Goal: Information Seeking & Learning: Find specific page/section

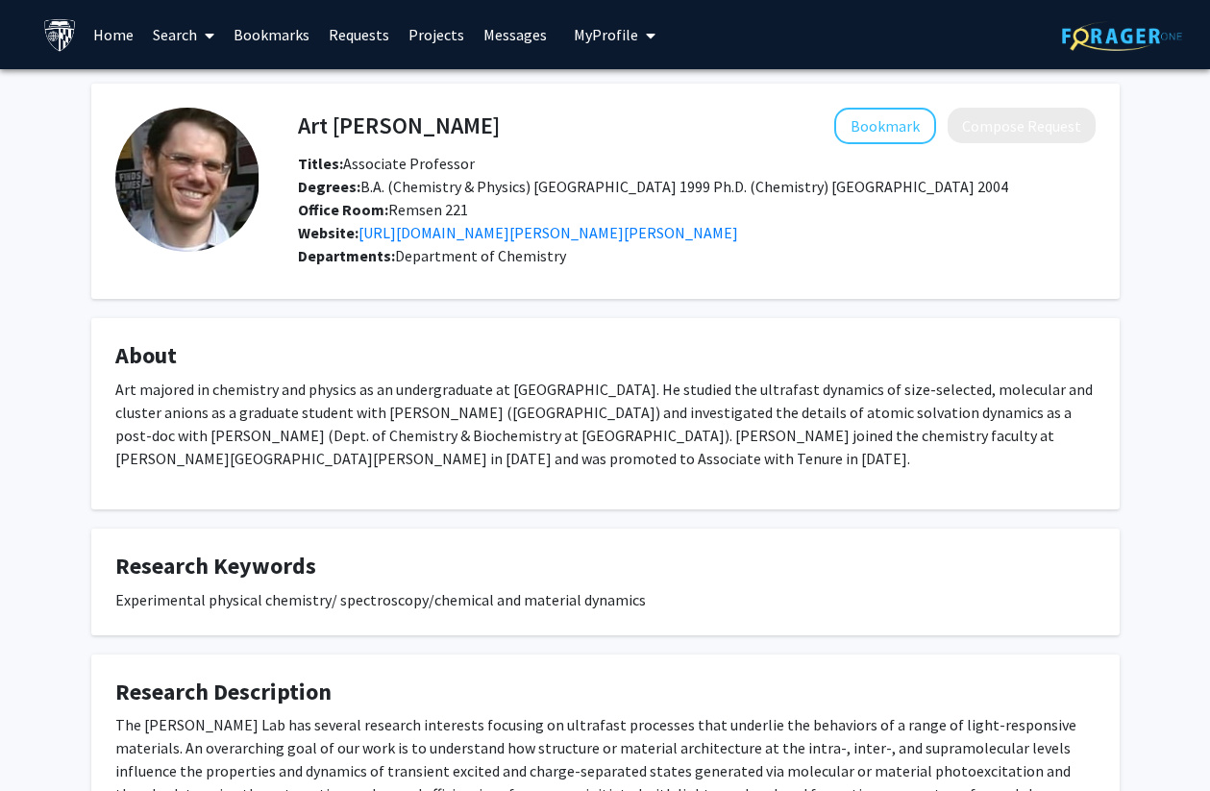
click at [138, 36] on link "Home" at bounding box center [114, 34] width 60 height 67
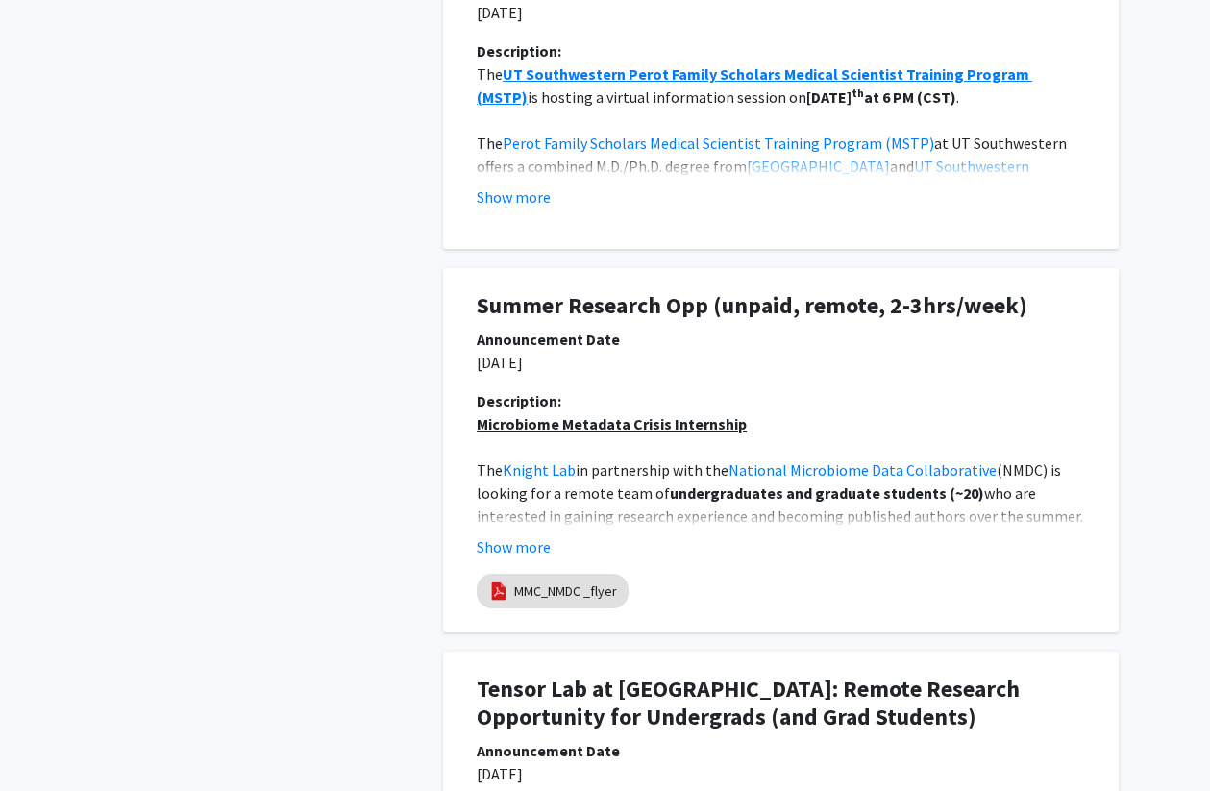
scroll to position [1232, 0]
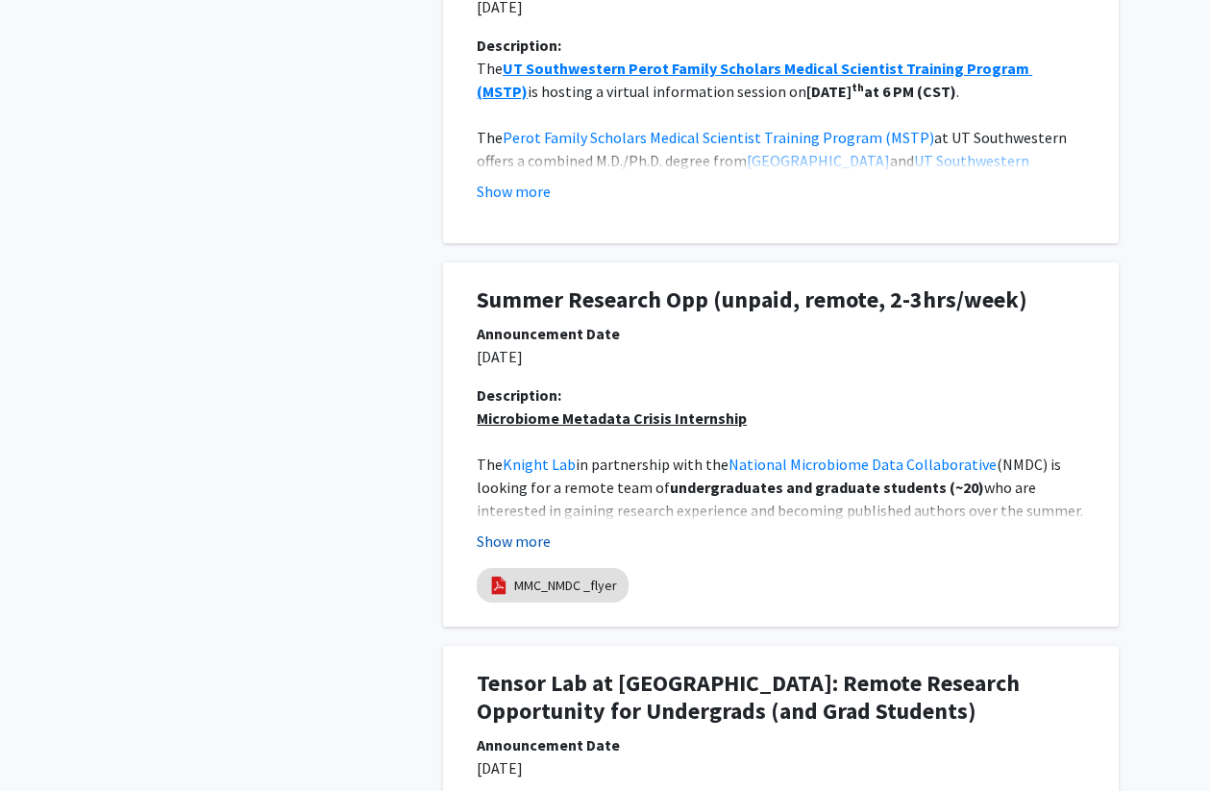
click at [509, 537] on button "Show more" at bounding box center [514, 541] width 74 height 23
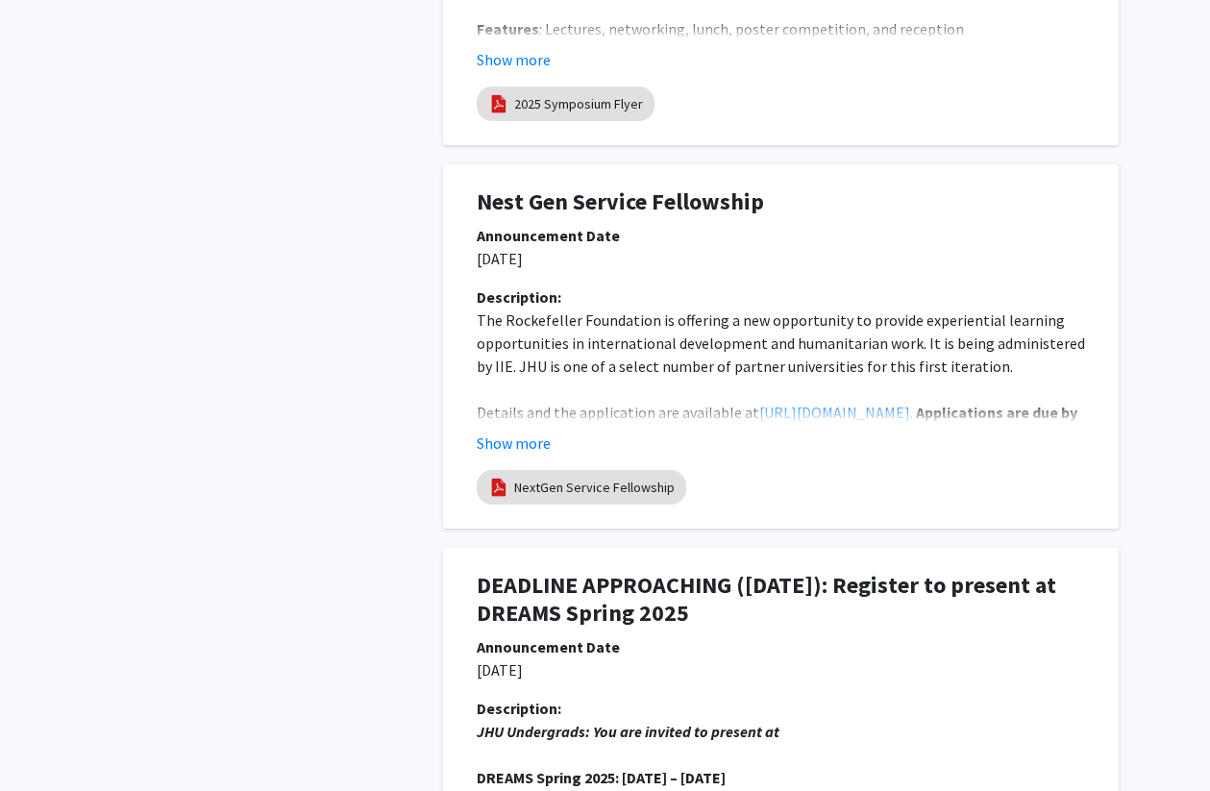
scroll to position [4359, 0]
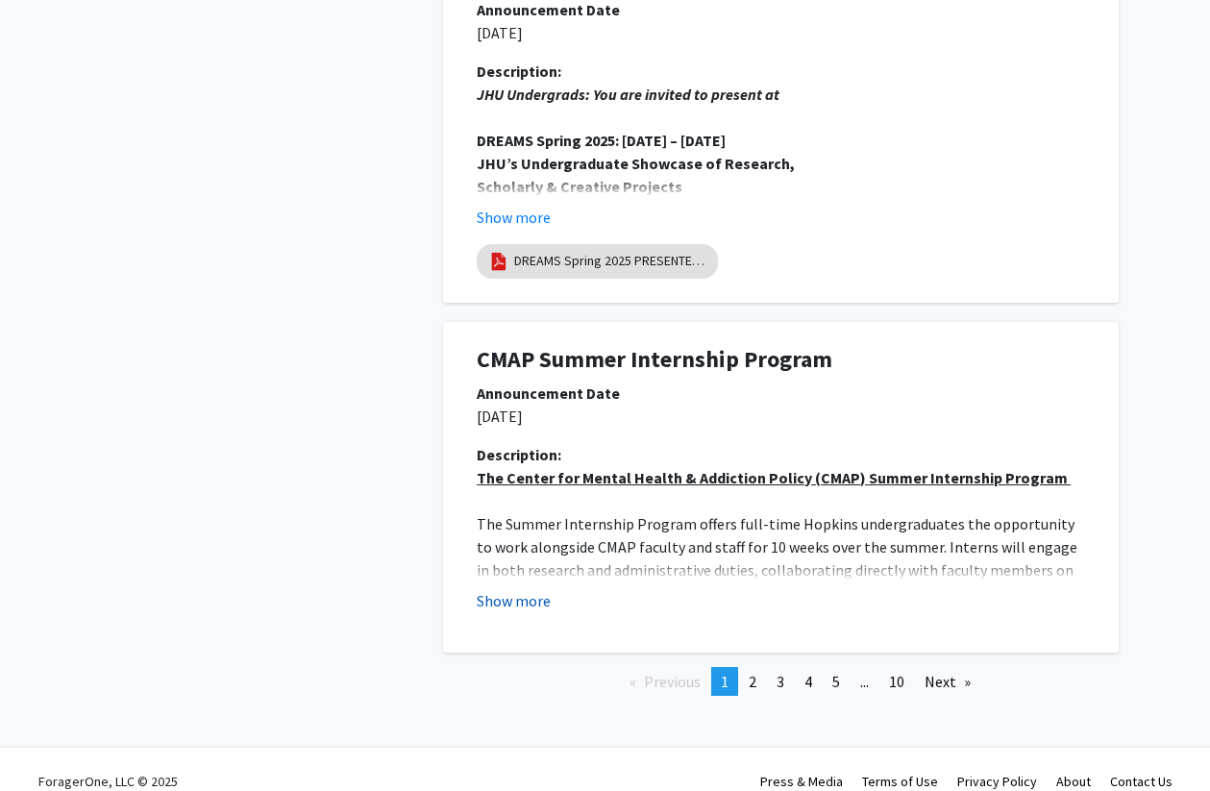
click at [512, 589] on button "Show more" at bounding box center [514, 600] width 74 height 23
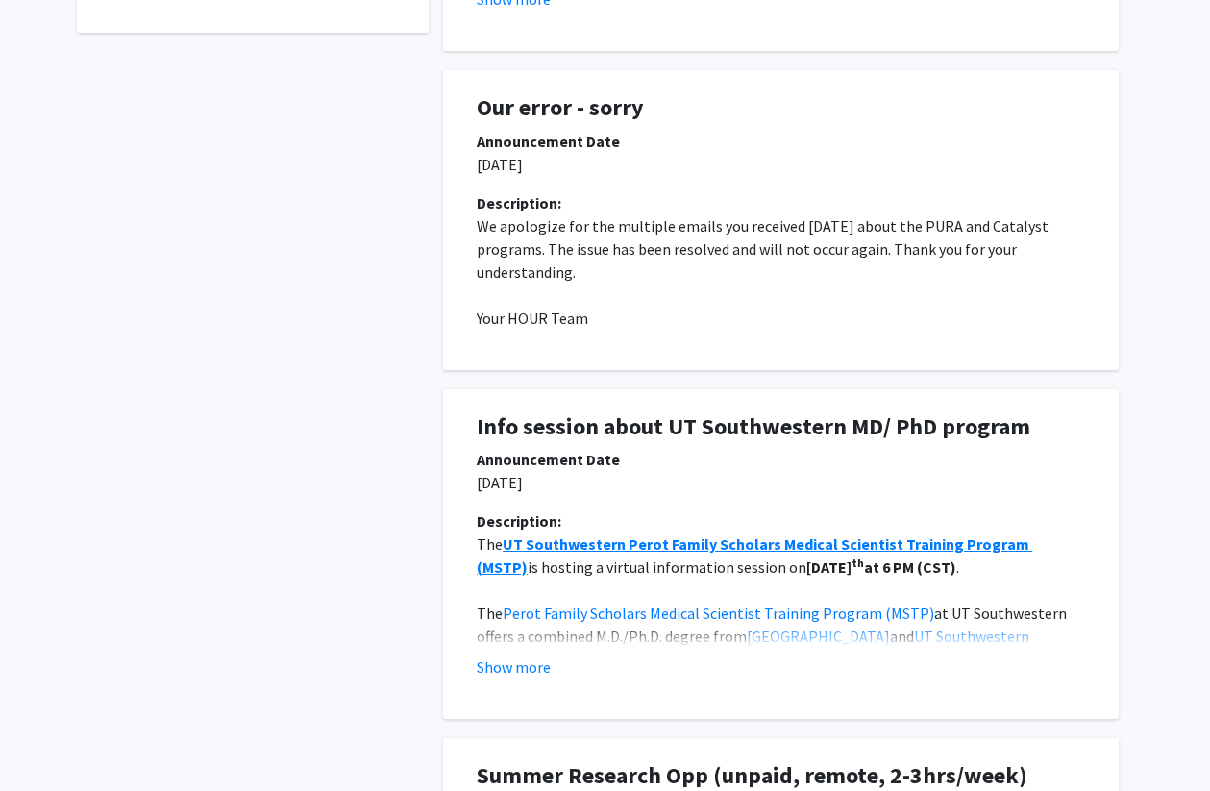
scroll to position [0, 0]
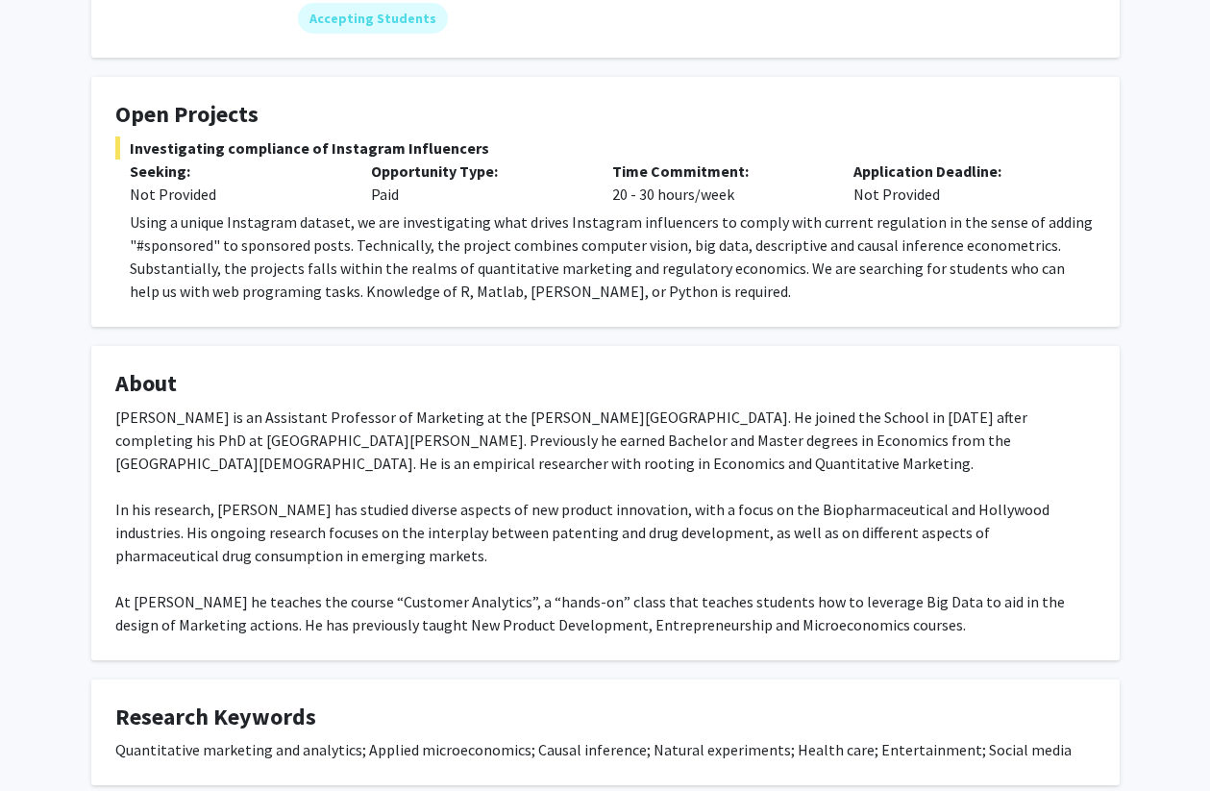
scroll to position [386, 0]
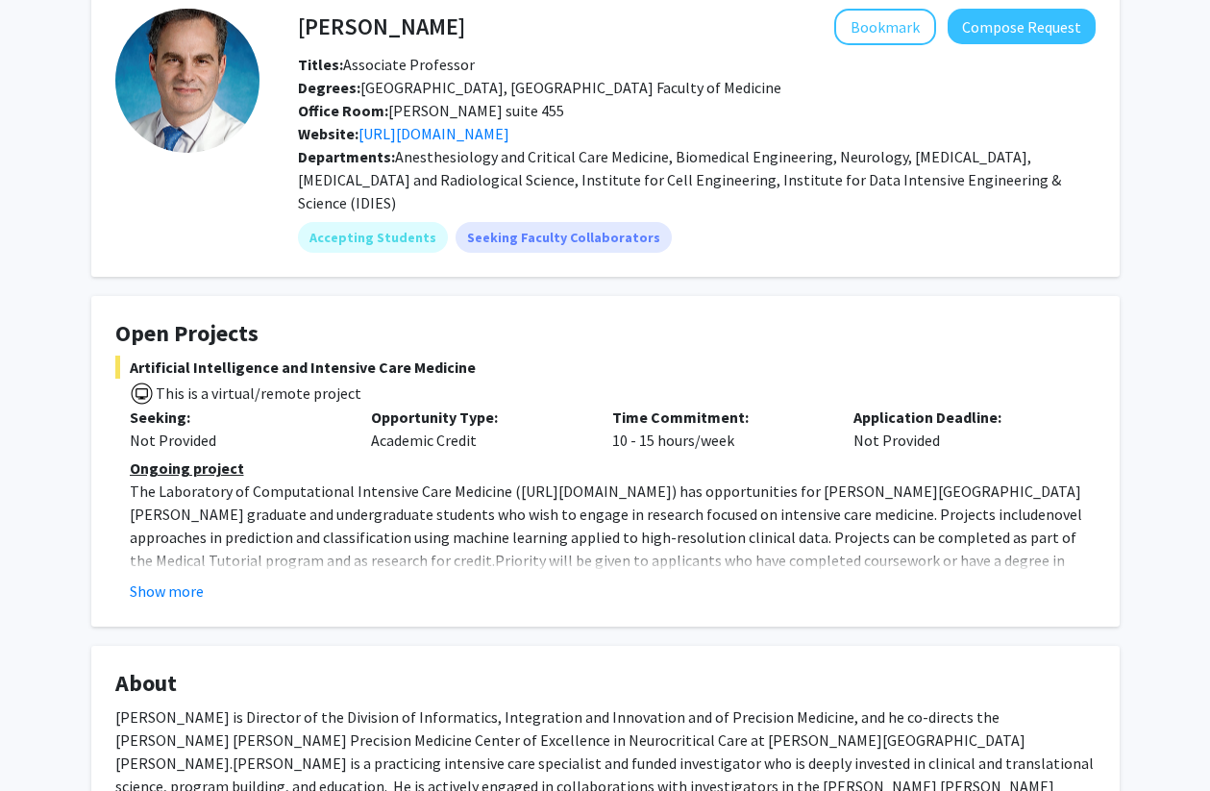
scroll to position [101, 0]
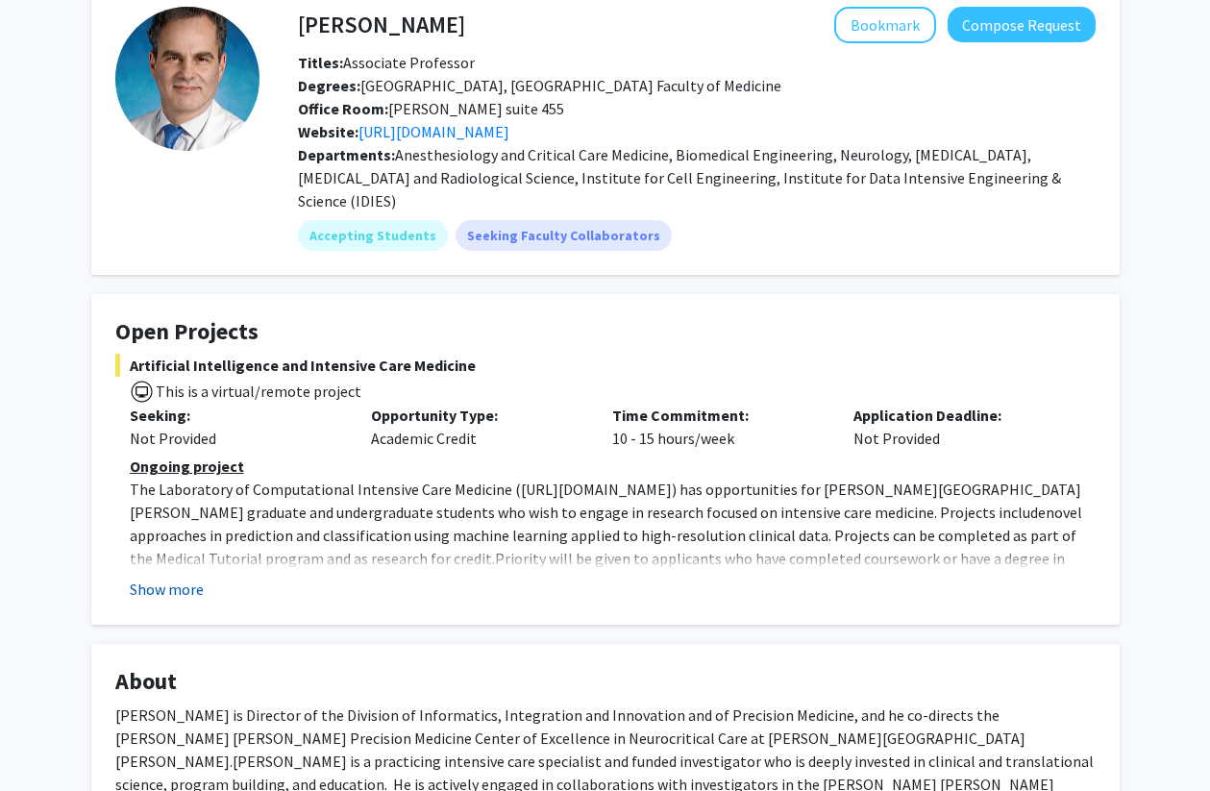
click at [191, 578] on button "Show more" at bounding box center [167, 589] width 74 height 23
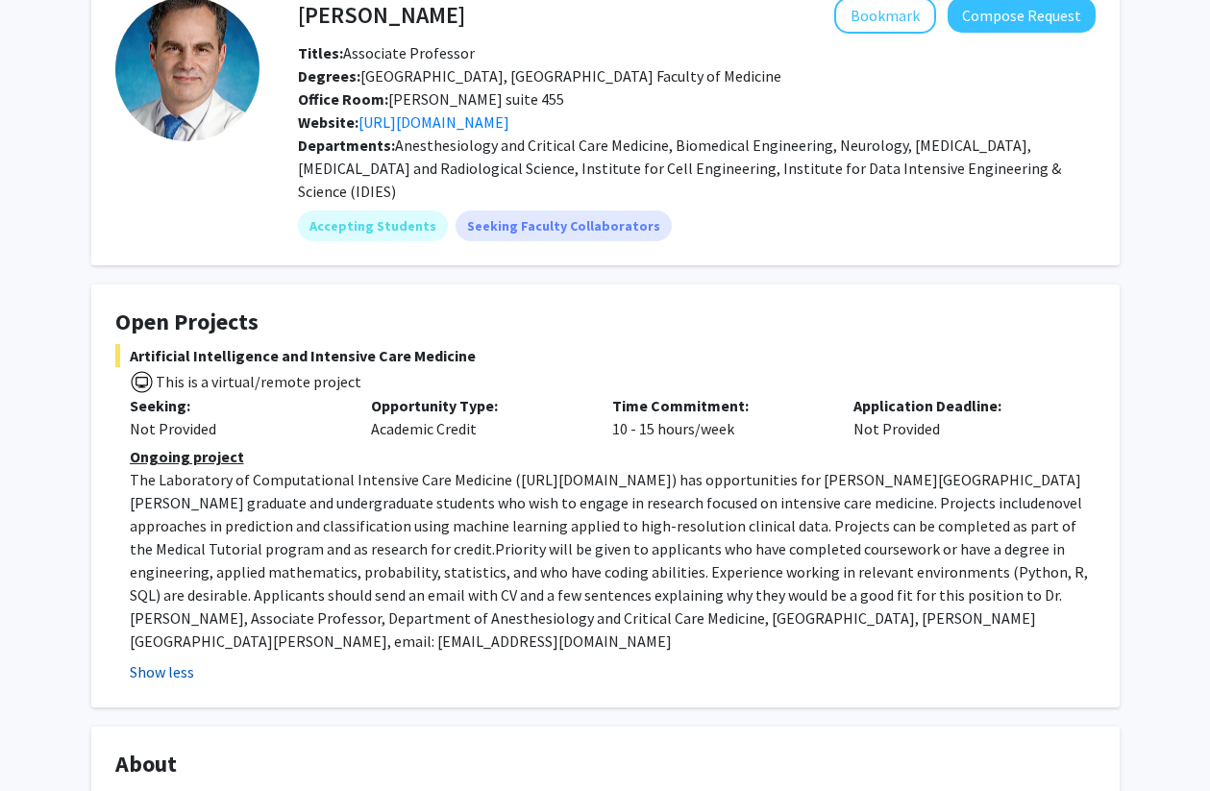
scroll to position [112, 0]
click at [191, 558] on p "The Laboratory of Computational Intensive Care Medicine ( https://lcicm.jhmi.ed…" at bounding box center [613, 559] width 966 height 185
click at [889, 313] on fg-card-title "Open Projects" at bounding box center [605, 326] width 981 height 36
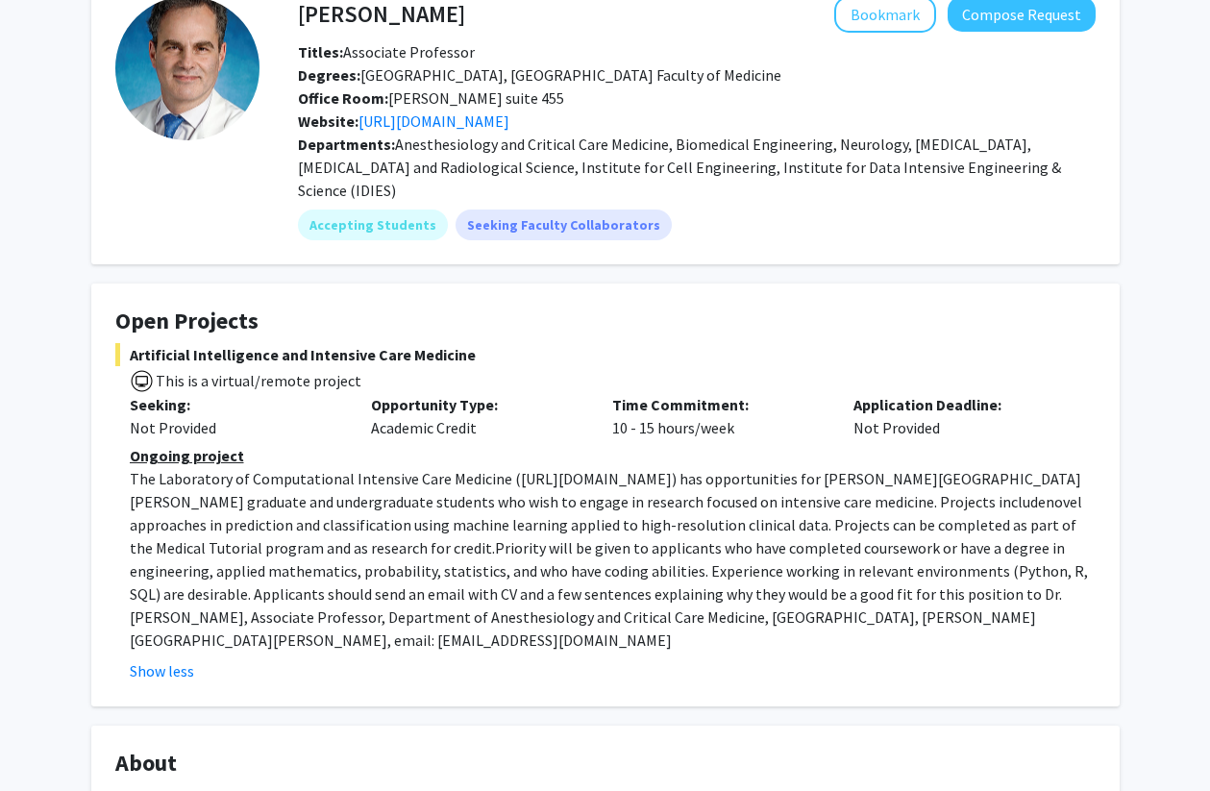
scroll to position [0, 0]
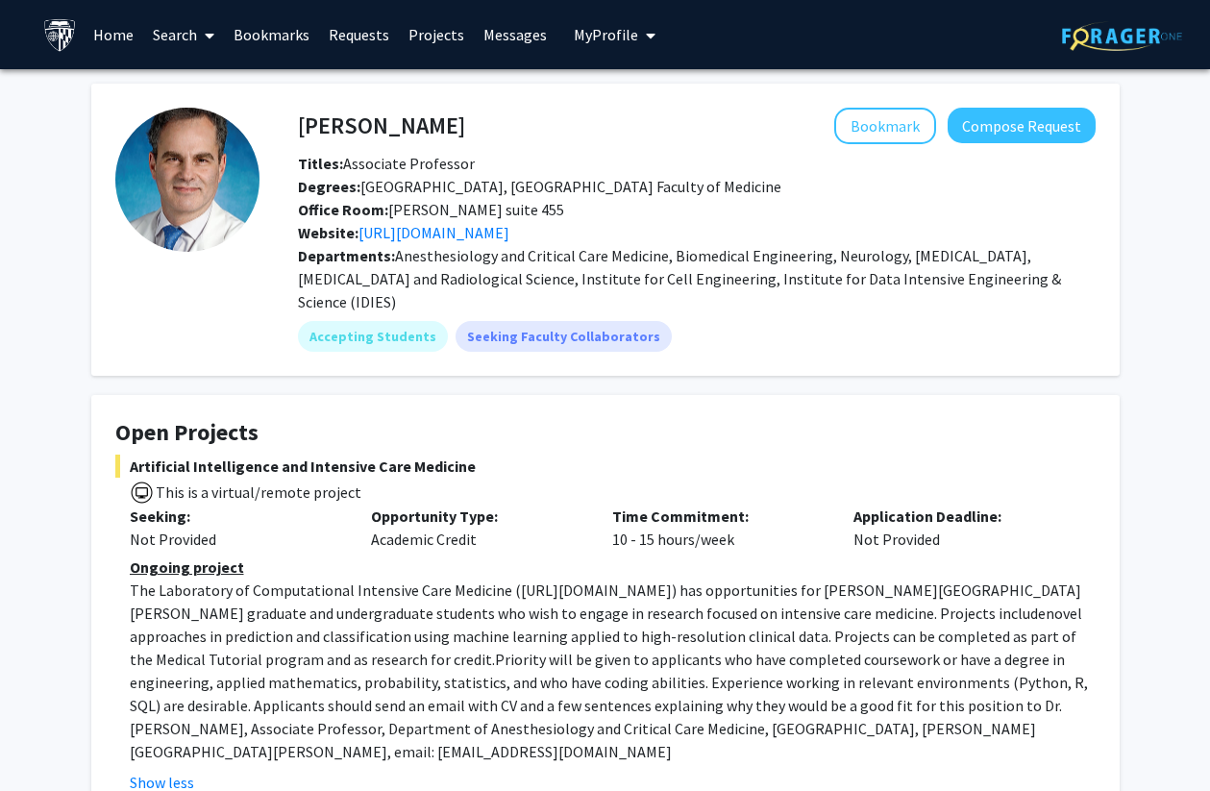
click at [178, 33] on link "Search" at bounding box center [183, 34] width 81 height 67
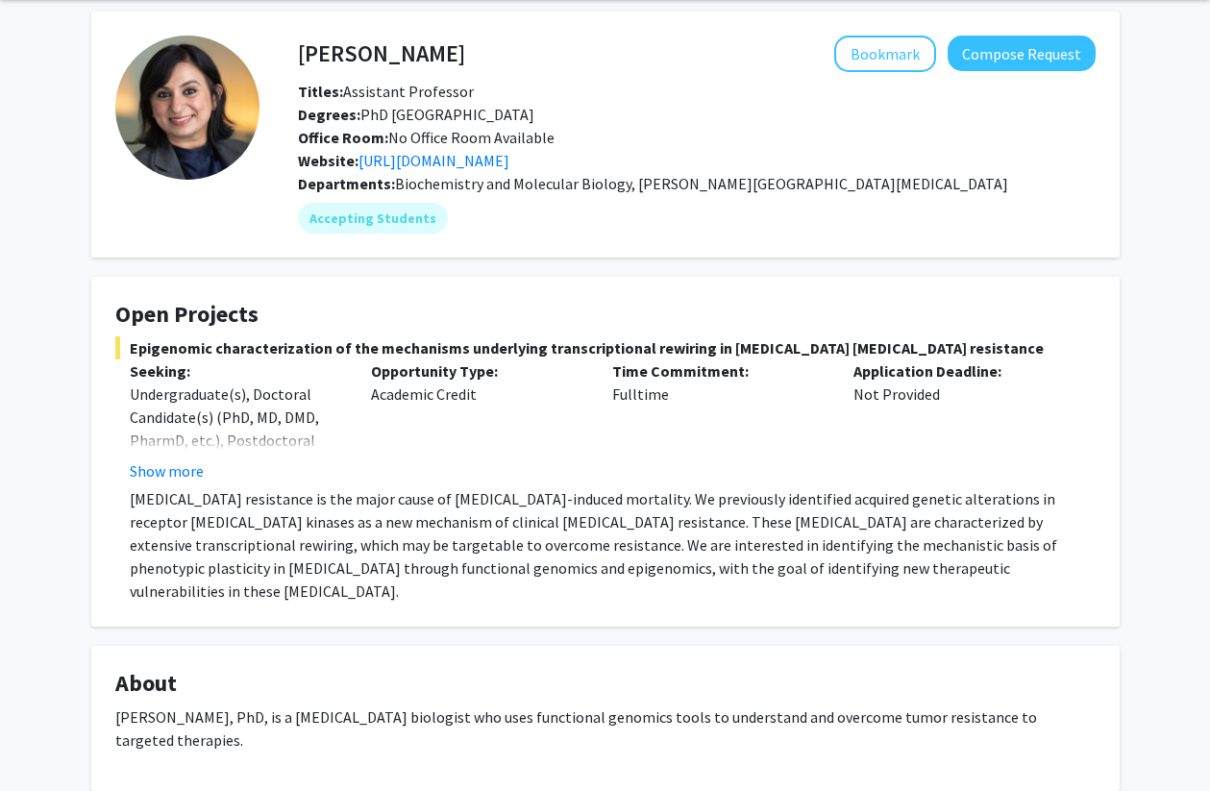
scroll to position [87, 0]
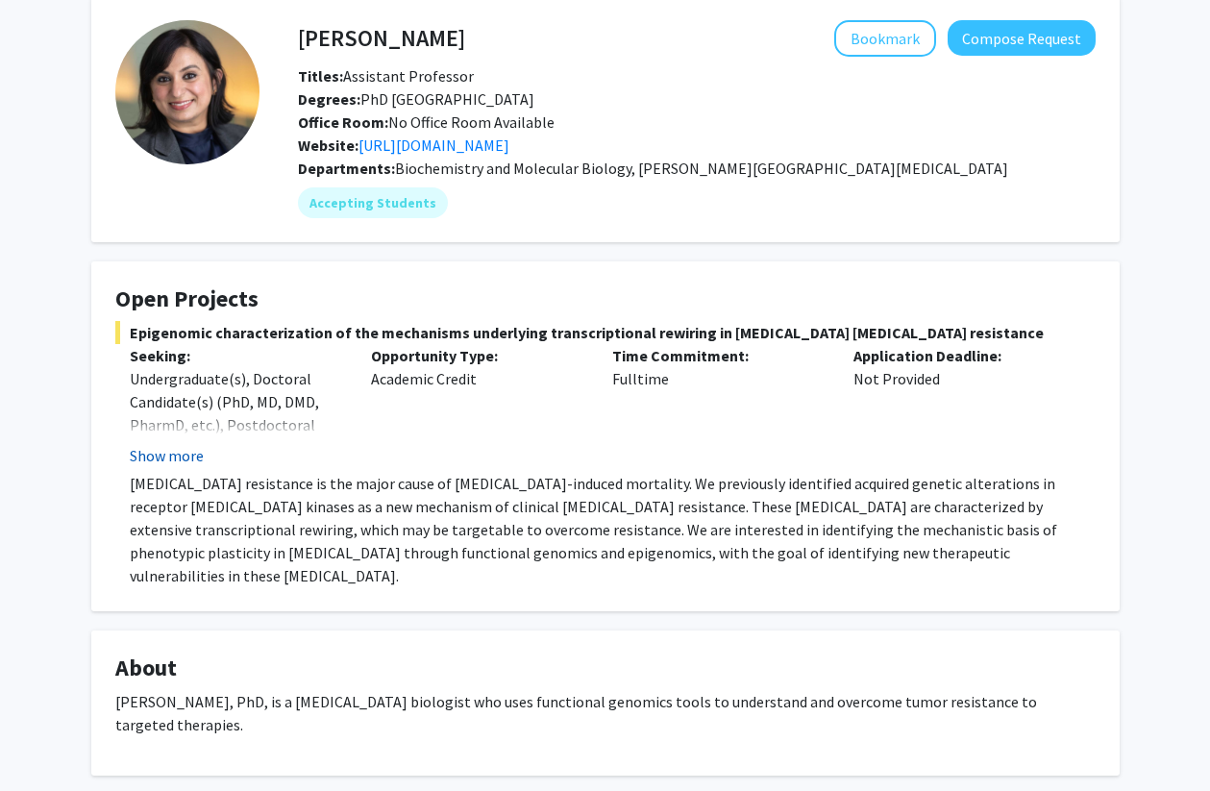
click at [193, 447] on button "Show more" at bounding box center [167, 455] width 74 height 23
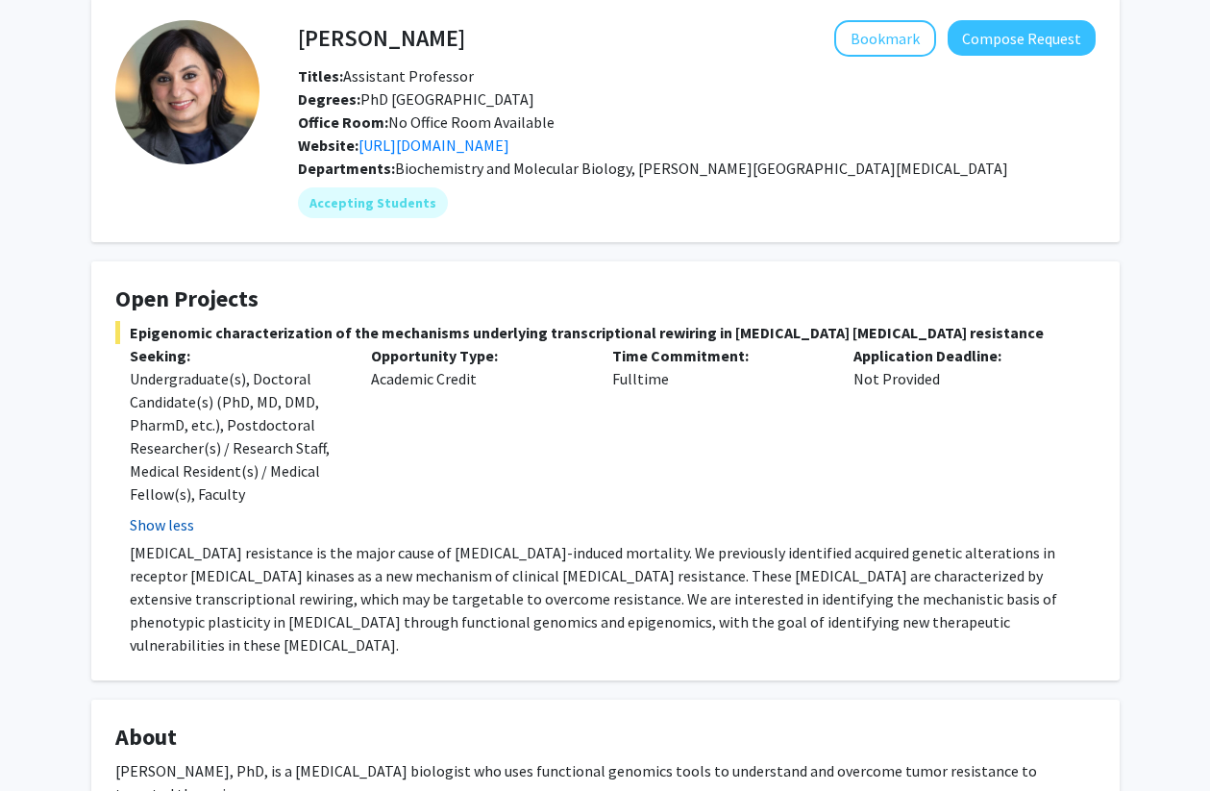
click at [182, 514] on button "Show less" at bounding box center [162, 524] width 64 height 23
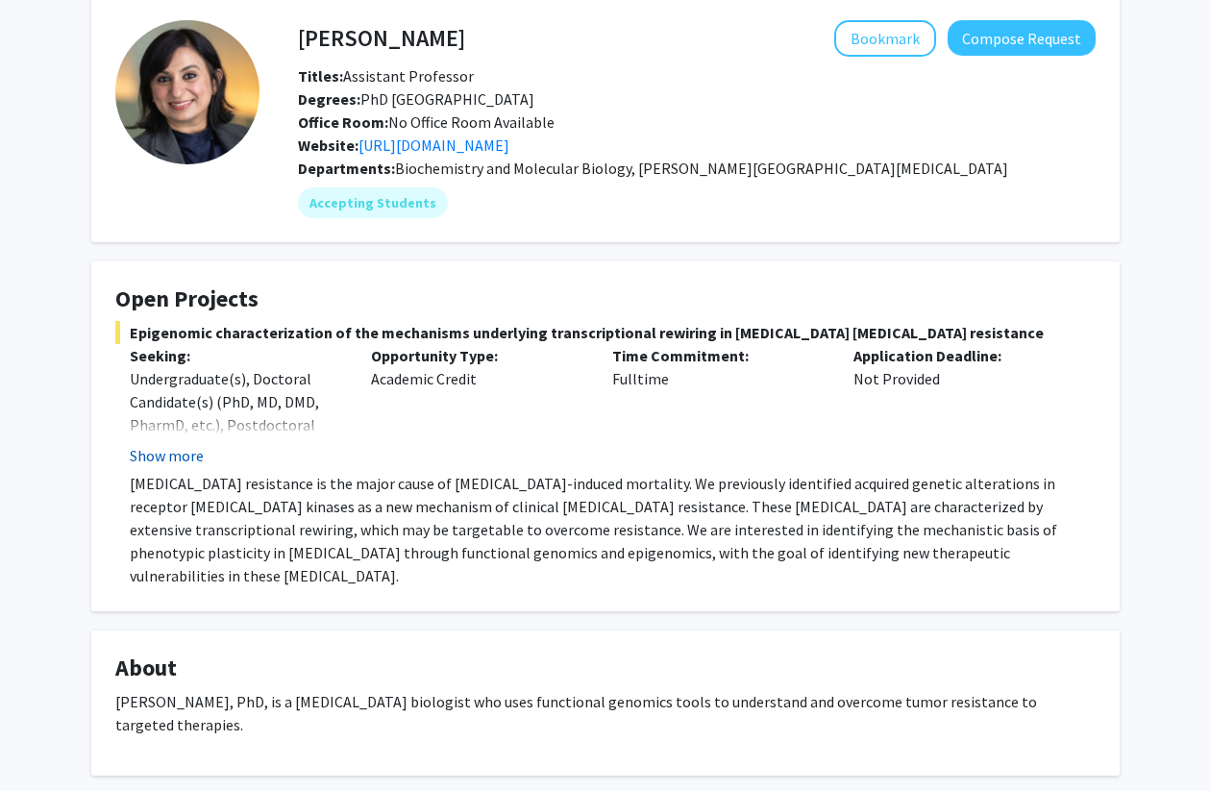
click at [182, 514] on p "Endocrine resistance is the major cause of breast cancer-induced mortality. We …" at bounding box center [613, 529] width 966 height 115
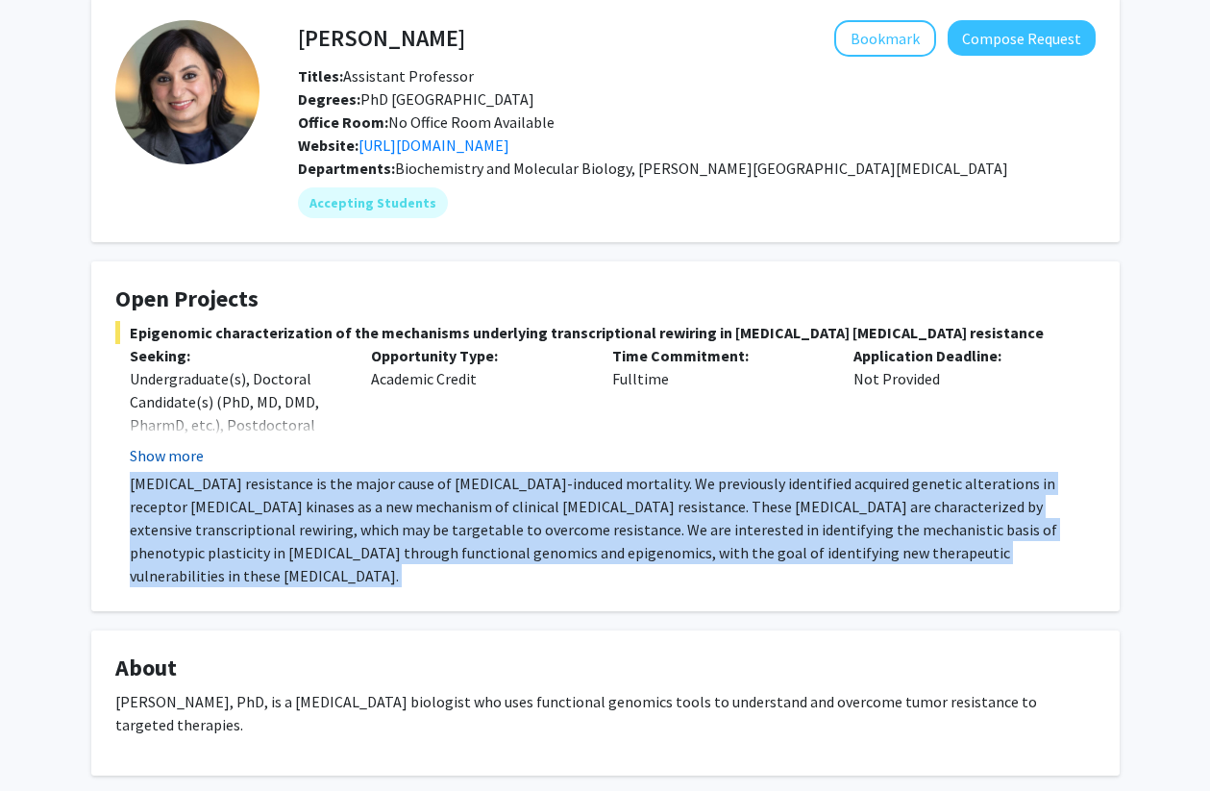
click at [182, 514] on p "Endocrine resistance is the major cause of breast cancer-induced mortality. We …" at bounding box center [613, 529] width 966 height 115
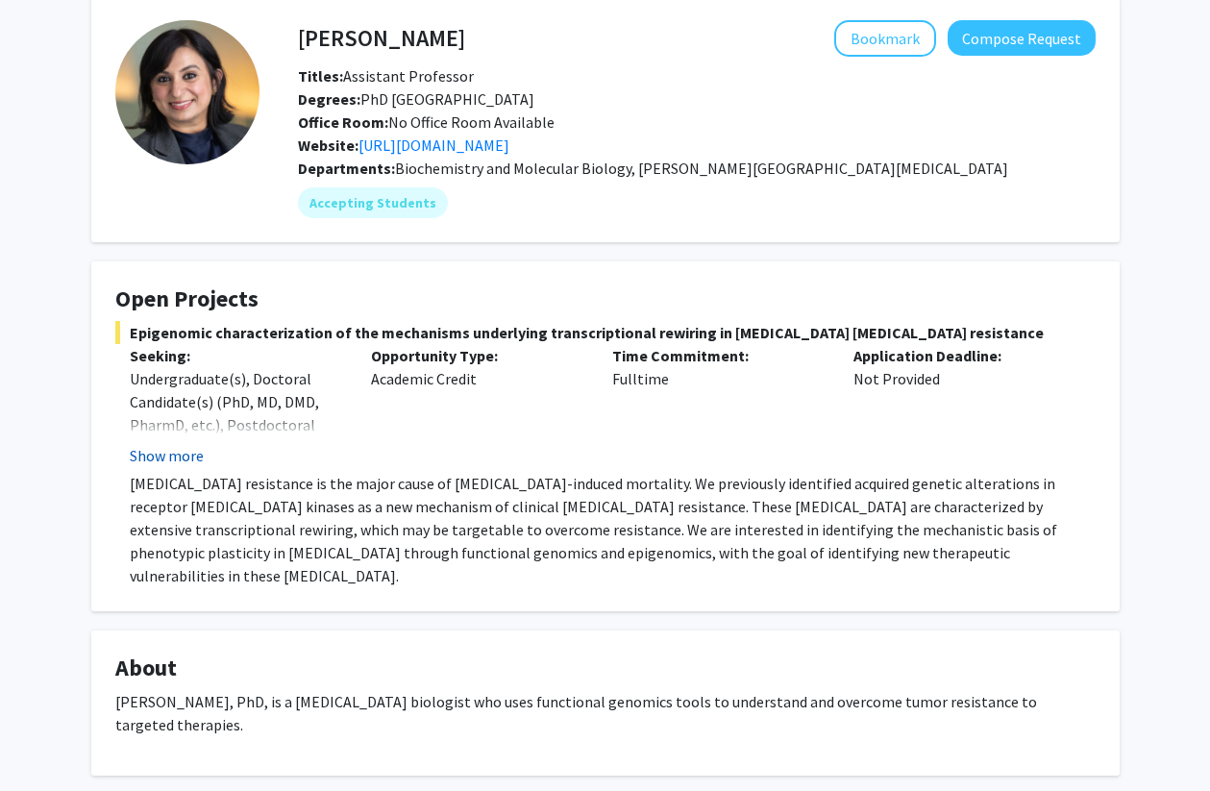
click at [182, 514] on p "Endocrine resistance is the major cause of breast cancer-induced mortality. We …" at bounding box center [613, 529] width 966 height 115
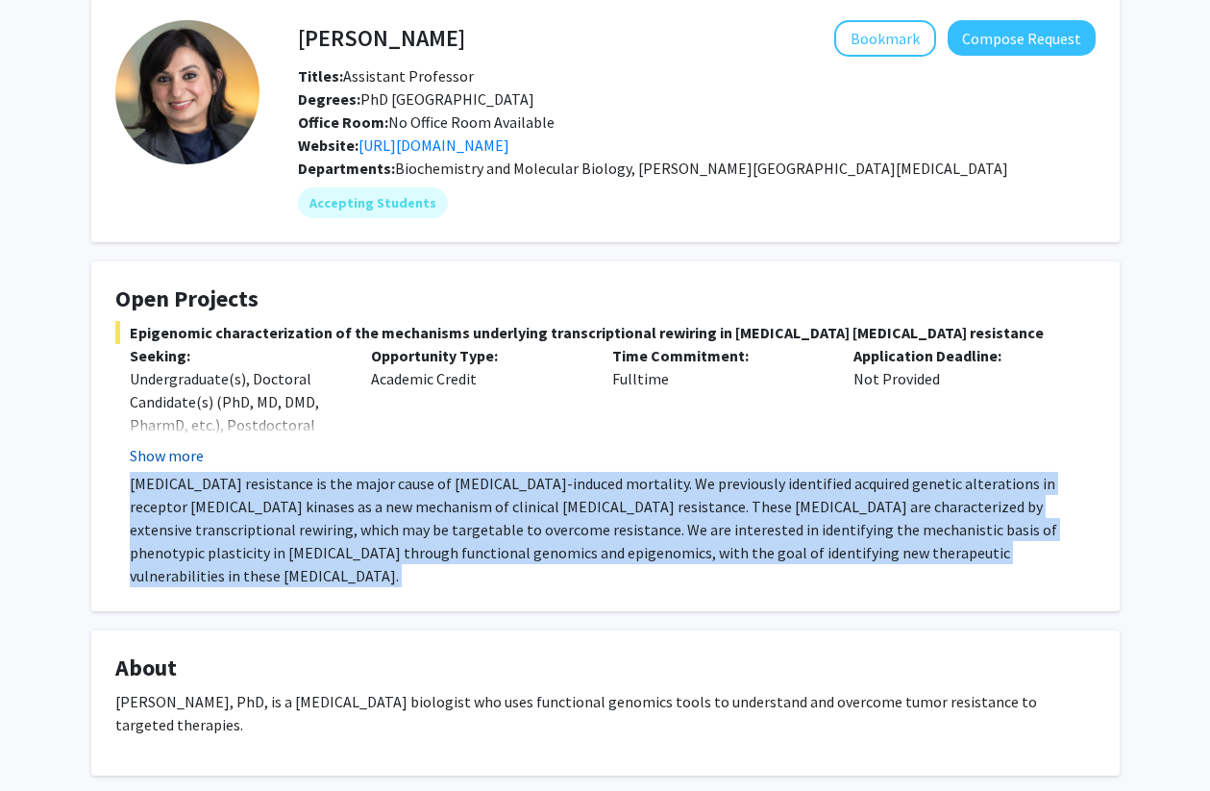
click at [182, 514] on p "Endocrine resistance is the major cause of breast cancer-induced mortality. We …" at bounding box center [613, 529] width 966 height 115
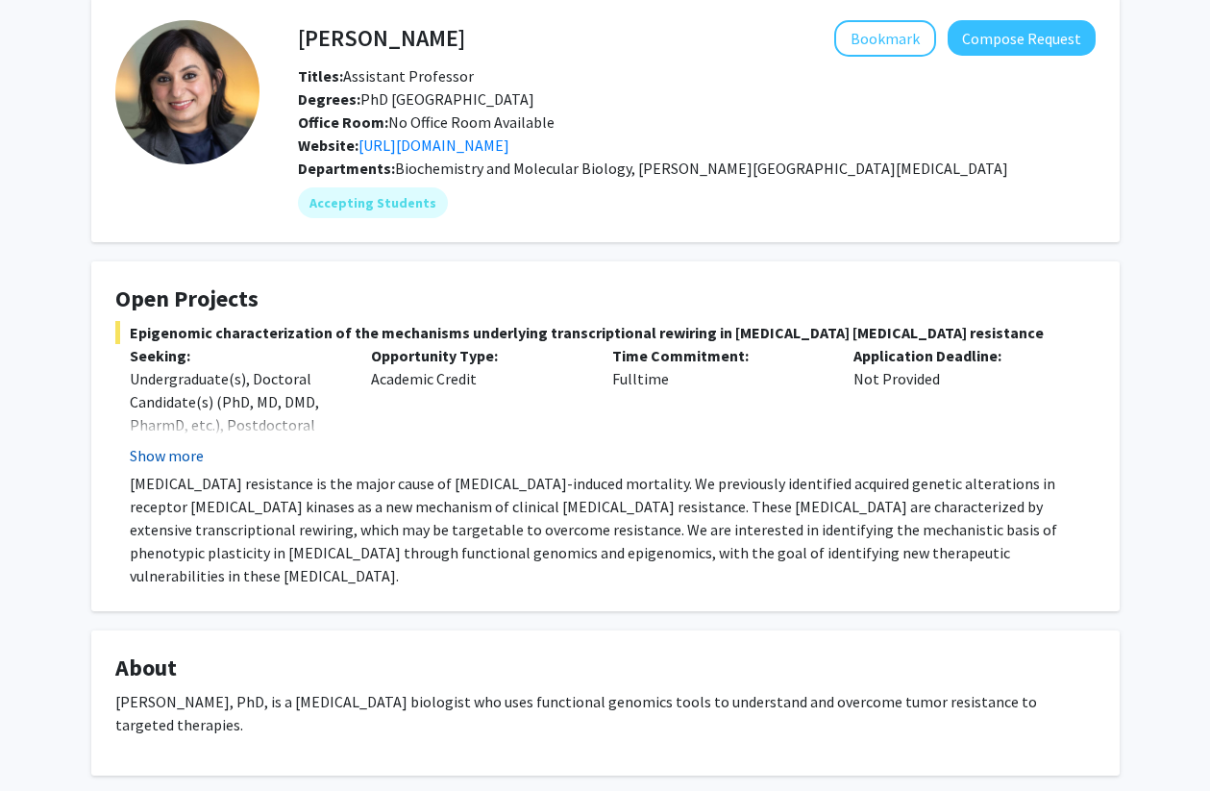
scroll to position [0, 0]
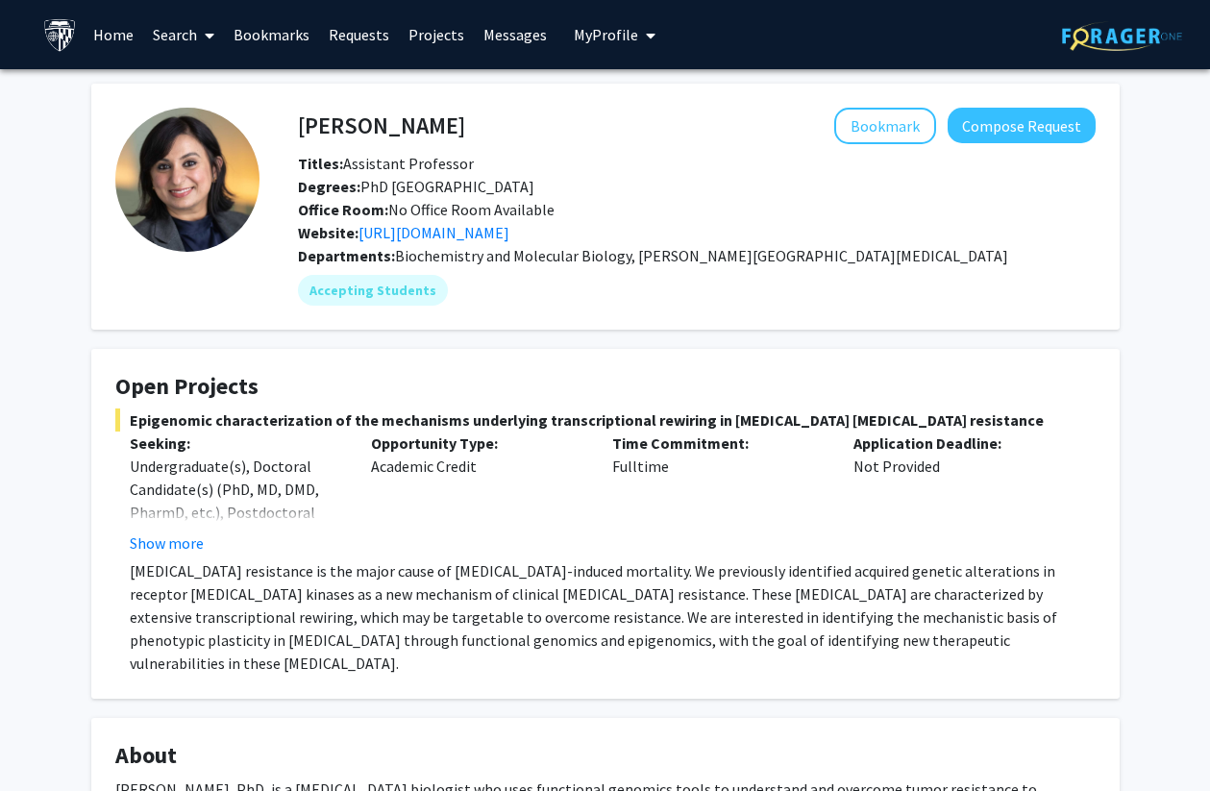
click at [172, 46] on link "Search" at bounding box center [183, 34] width 81 height 67
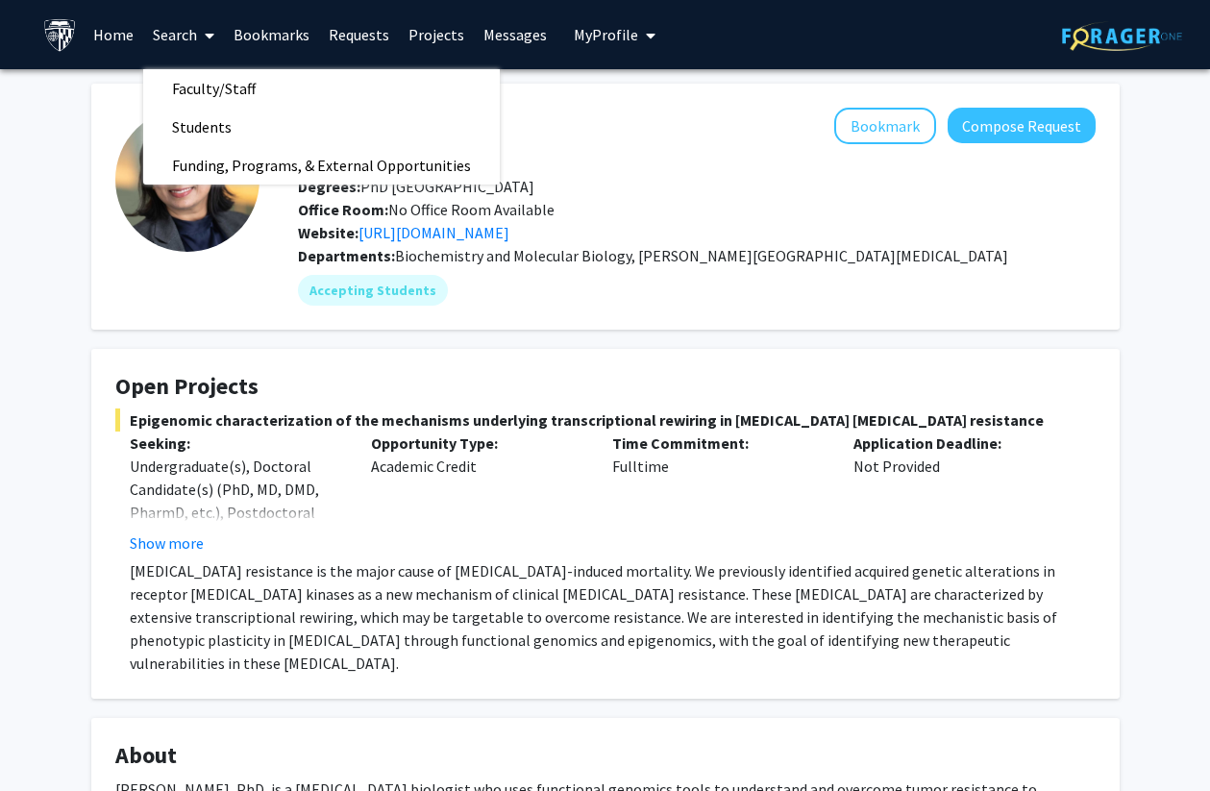
click at [215, 65] on link "Search" at bounding box center [183, 34] width 81 height 67
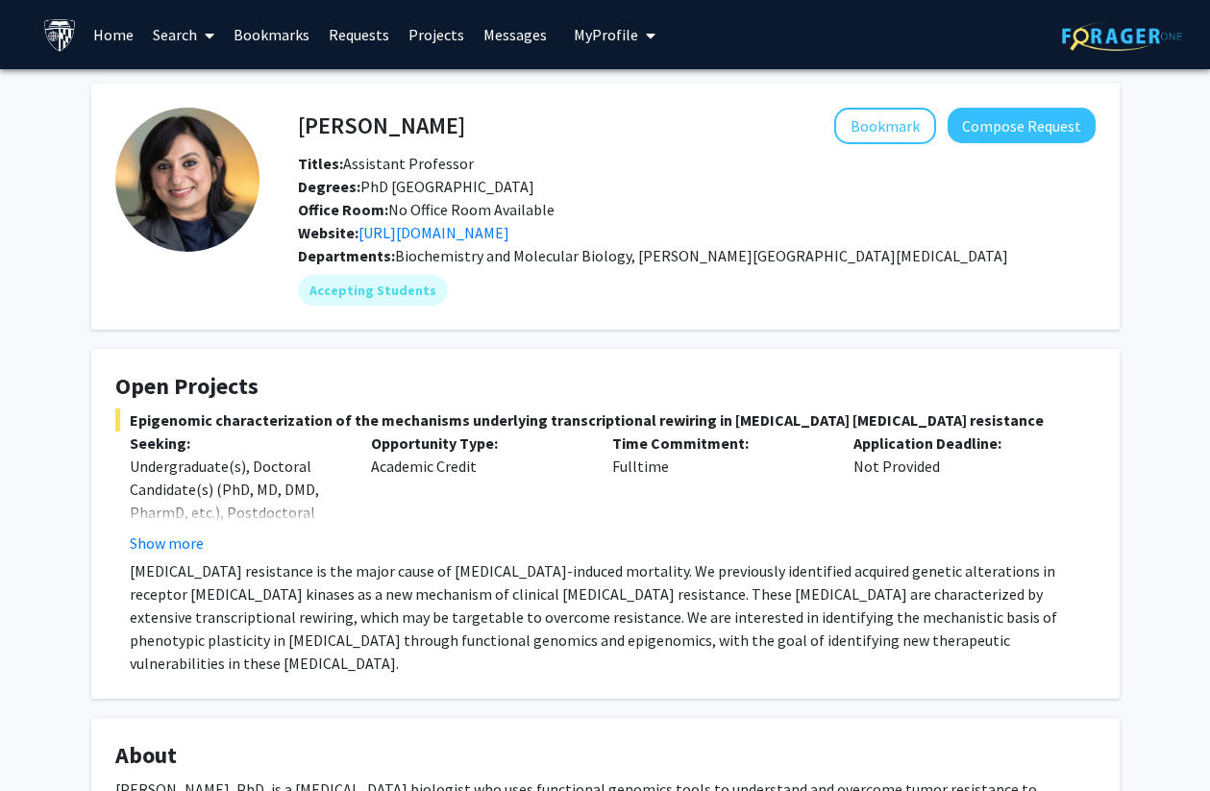
click at [199, 34] on span at bounding box center [205, 35] width 17 height 67
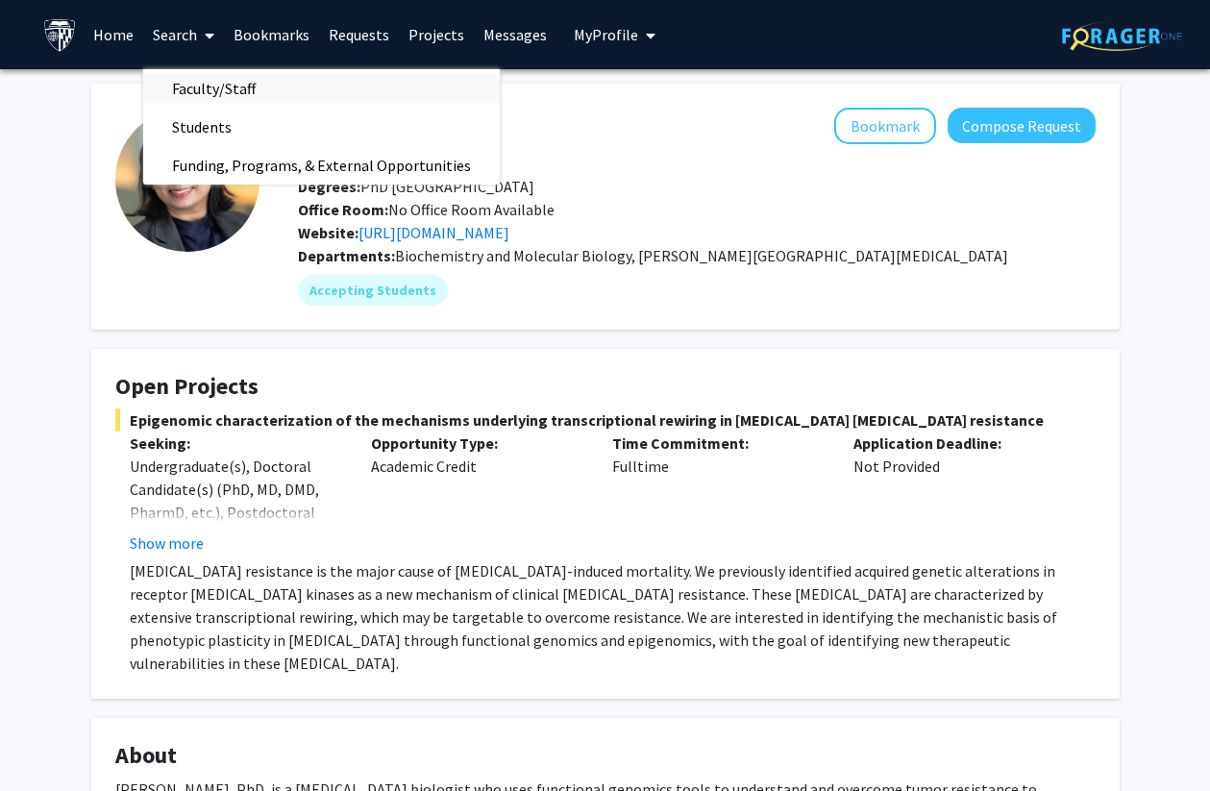
click at [194, 83] on span "Faculty/Staff" at bounding box center [213, 88] width 141 height 38
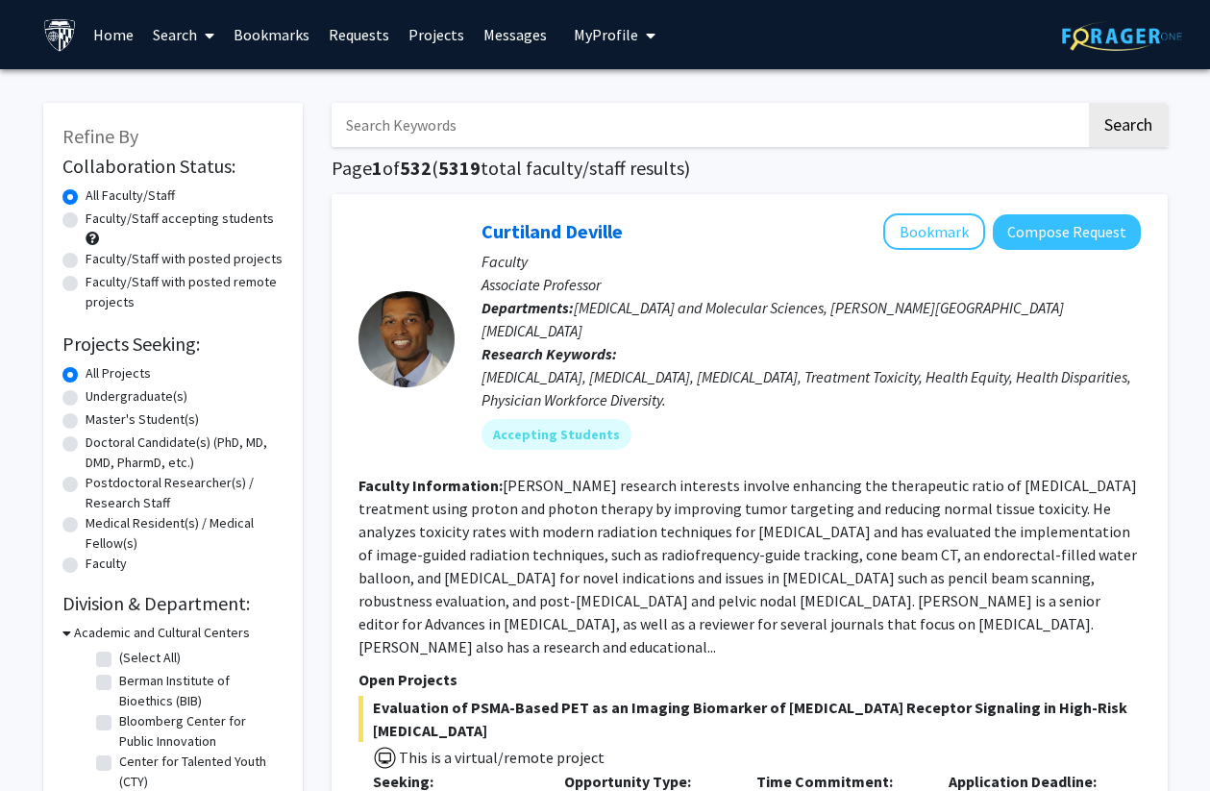
click at [366, 114] on input "Search Keywords" at bounding box center [709, 125] width 755 height 44
type input "rokita"
click at [1089, 103] on button "Search" at bounding box center [1128, 125] width 79 height 44
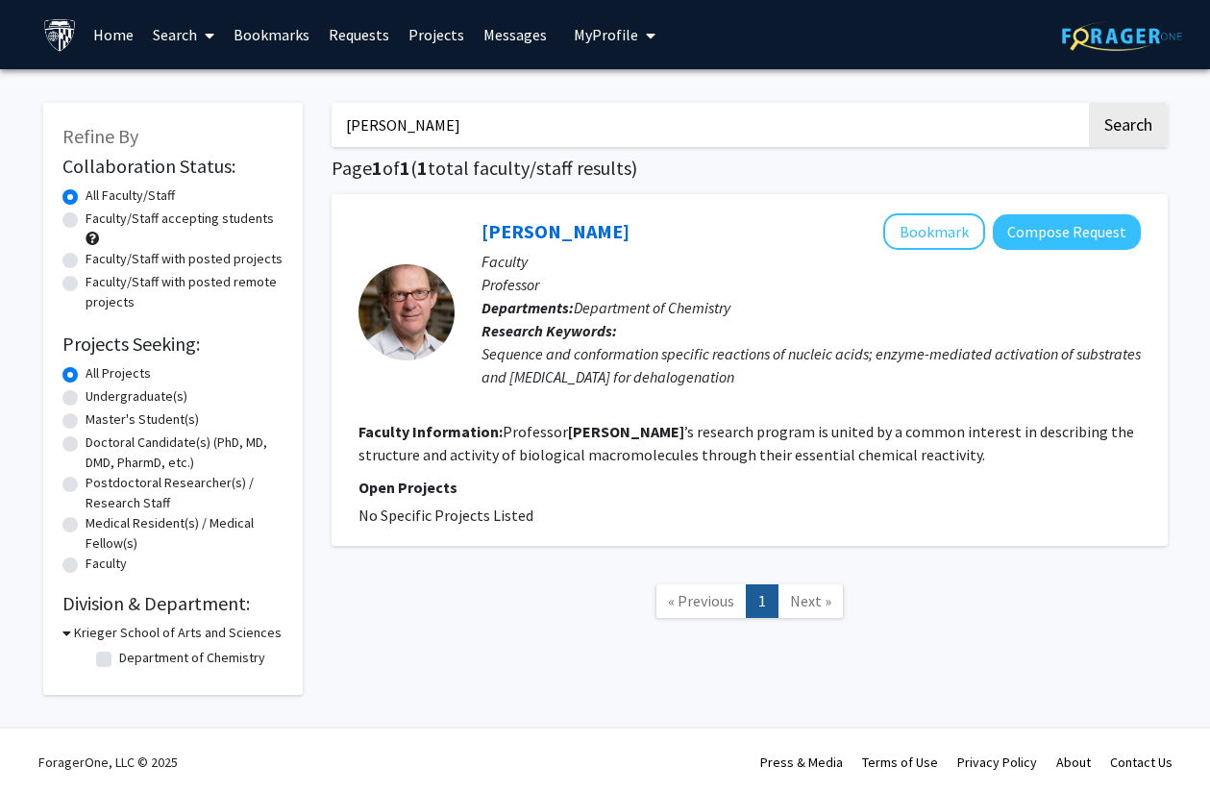
click at [561, 212] on div "Steve Rokita Bookmark Compose Request Faculty Professor Departments: Department…" at bounding box center [750, 370] width 836 height 352
click at [547, 223] on link "Steve Rokita" at bounding box center [556, 231] width 148 height 24
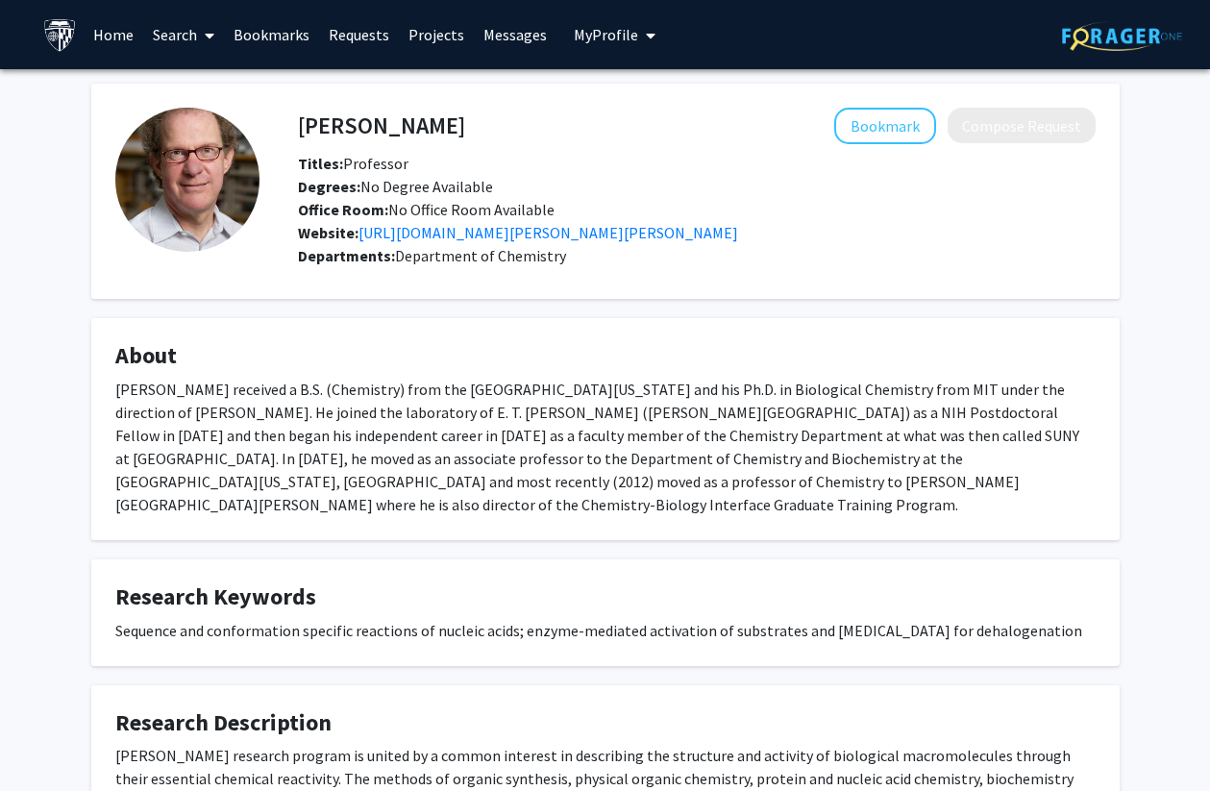
click at [446, 433] on div "Steven Rokita received a B.S. (Chemistry) from the University of California at …" at bounding box center [605, 447] width 981 height 138
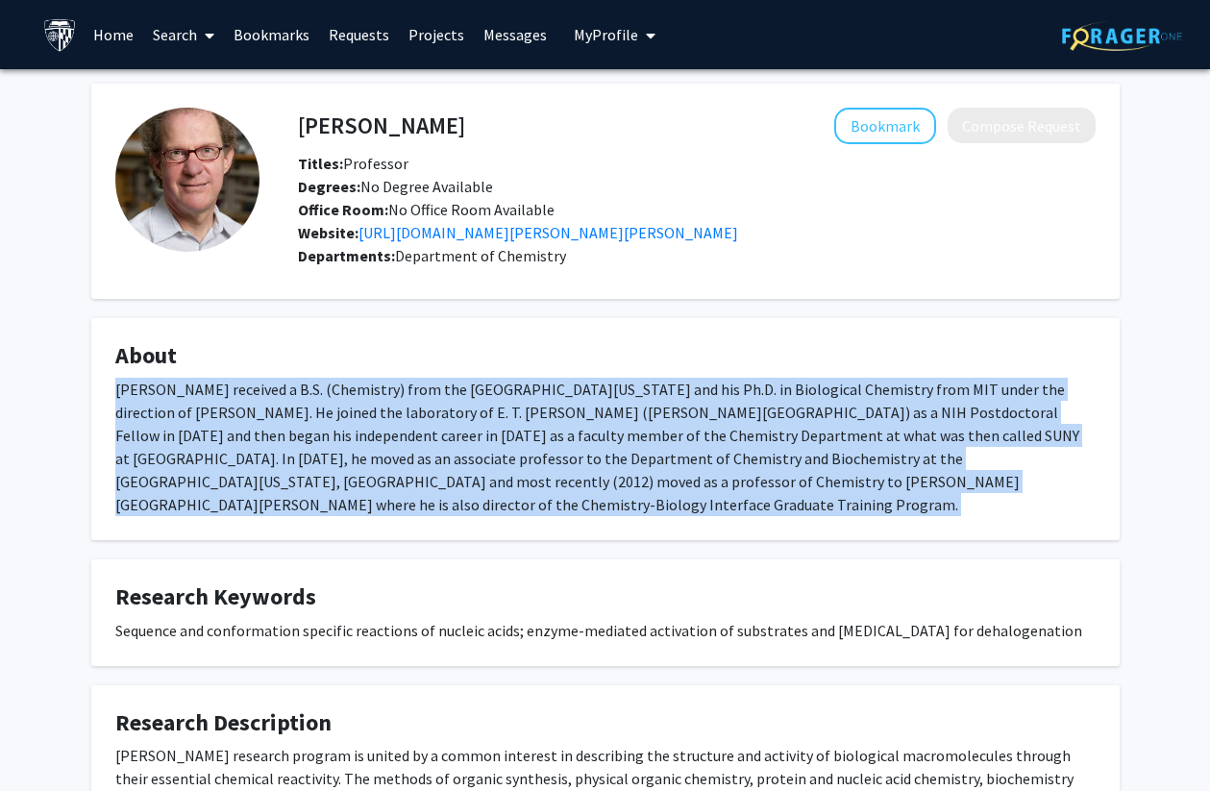
click at [446, 433] on div "Steven Rokita received a B.S. (Chemistry) from the University of California at …" at bounding box center [605, 447] width 981 height 138
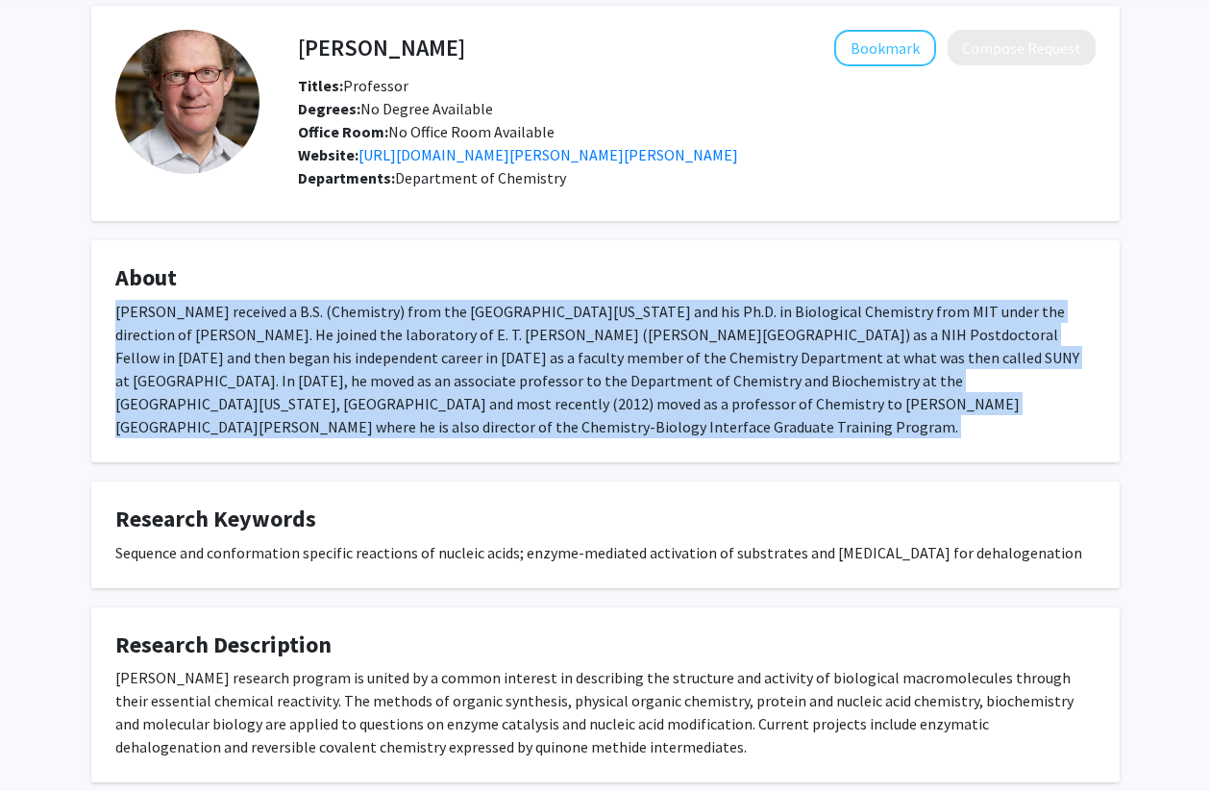
scroll to position [166, 0]
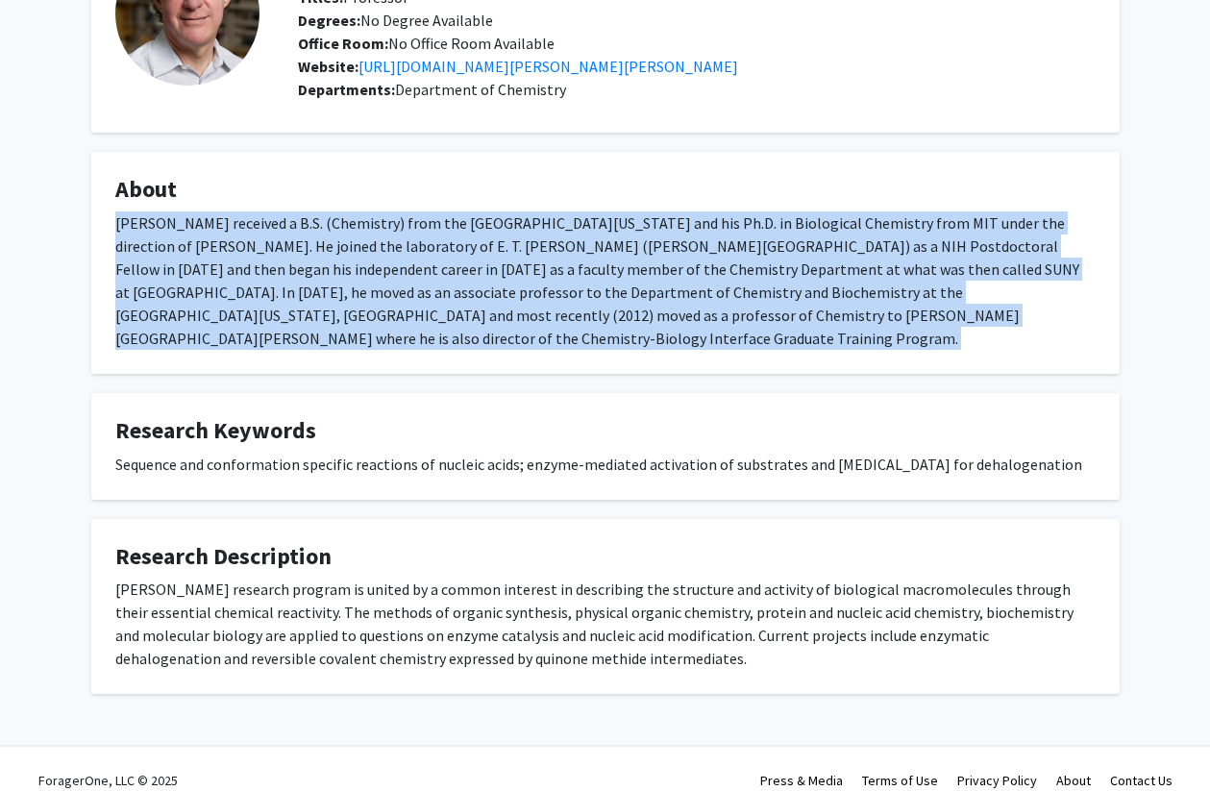
click at [401, 578] on div "Professor Rokita’s research program is united by a common interest in describin…" at bounding box center [605, 624] width 981 height 92
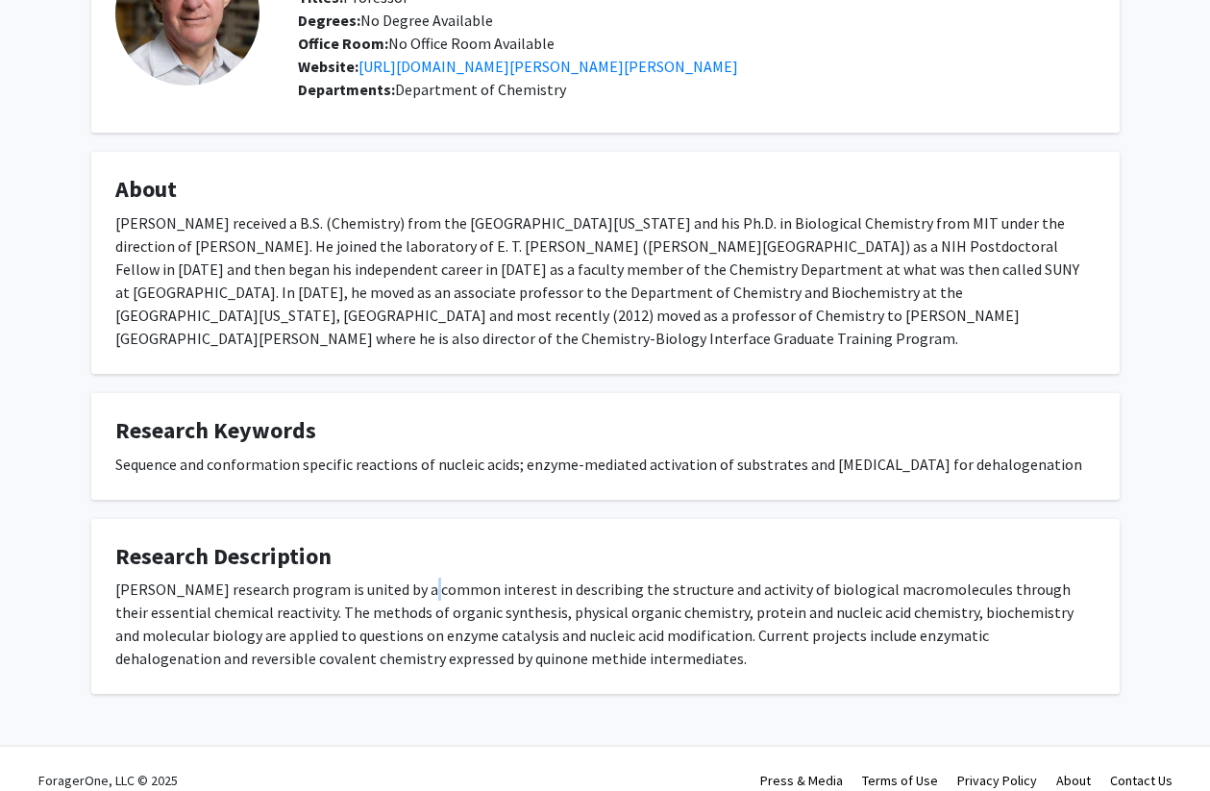
click at [401, 578] on div "Professor Rokita’s research program is united by a common interest in describin…" at bounding box center [605, 624] width 981 height 92
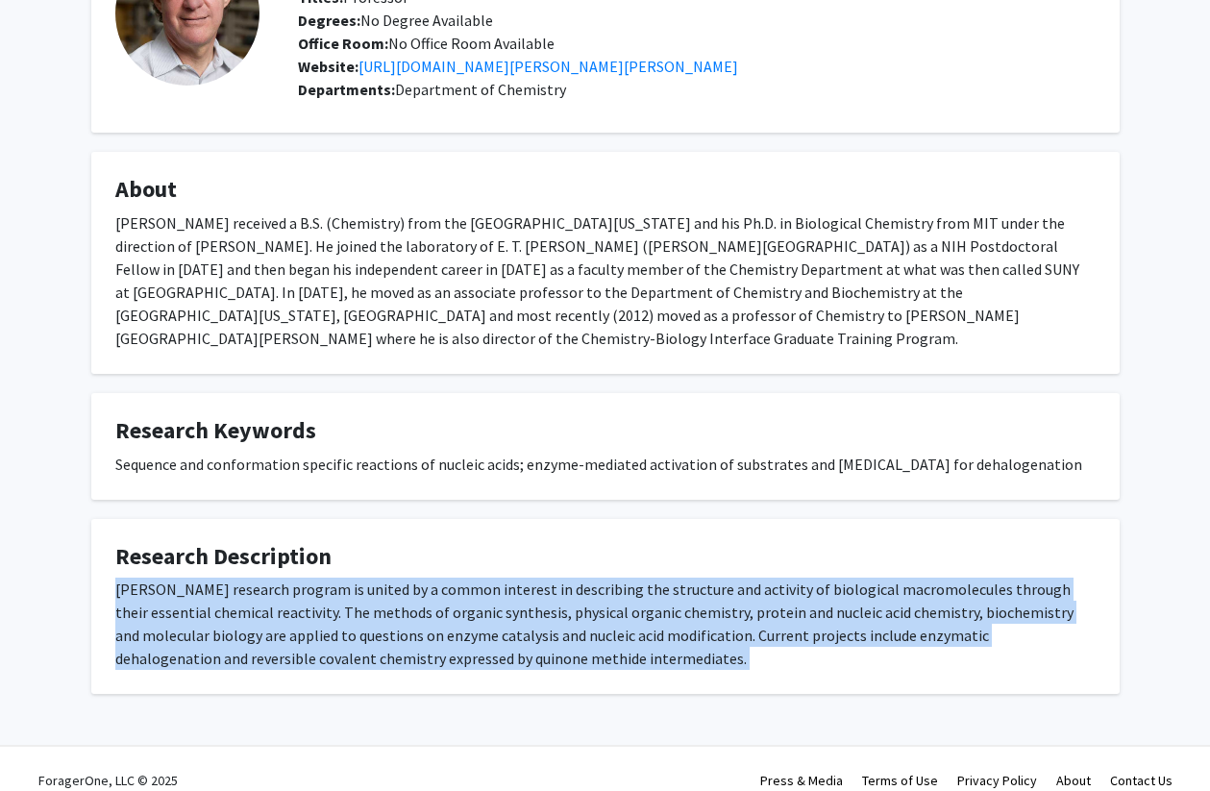
click at [401, 578] on div "Professor Rokita’s research program is united by a common interest in describin…" at bounding box center [605, 624] width 981 height 92
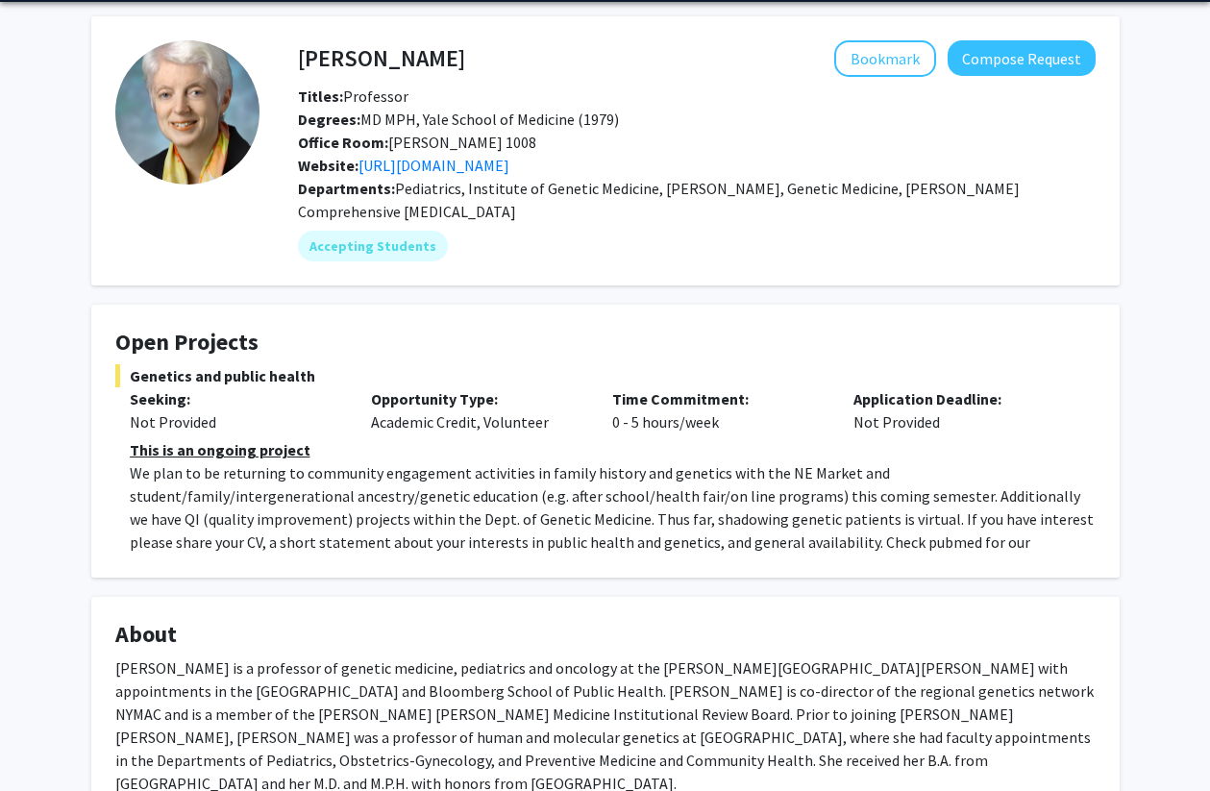
scroll to position [69, 0]
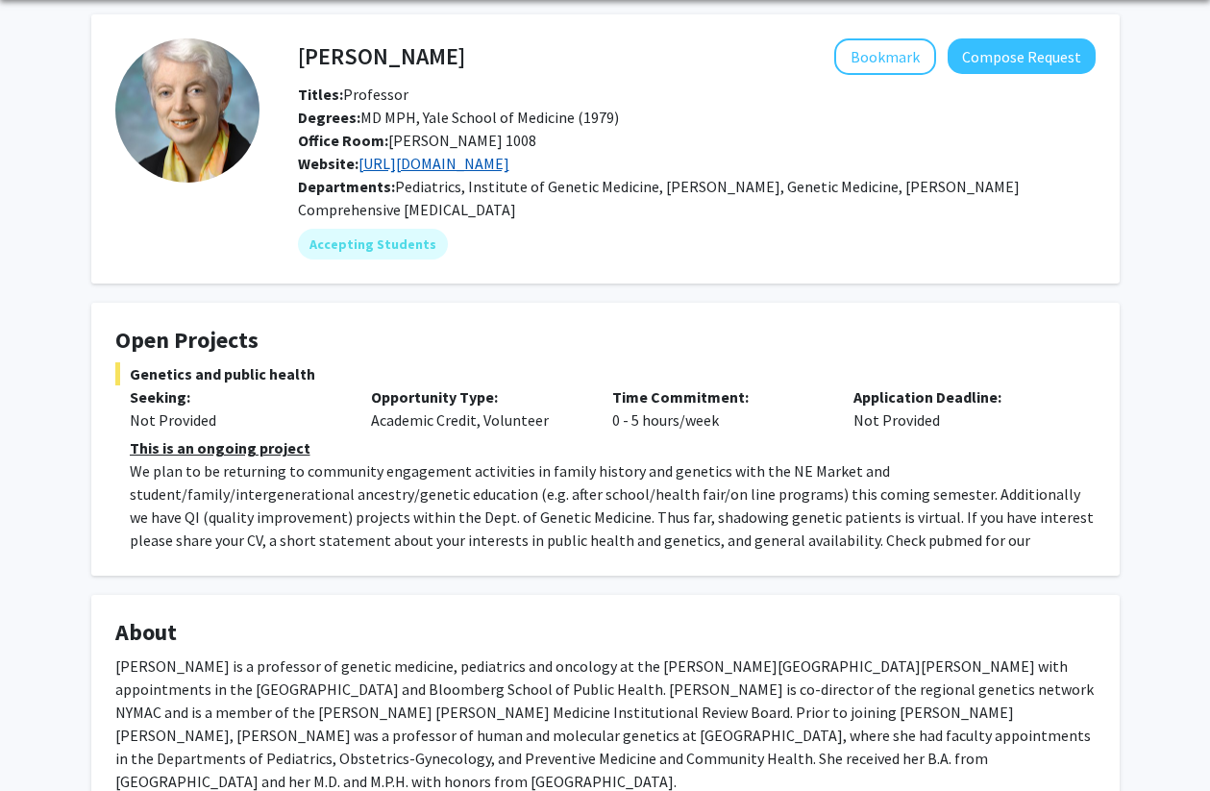
click at [510, 163] on link "[URL][DOMAIN_NAME]" at bounding box center [434, 163] width 151 height 19
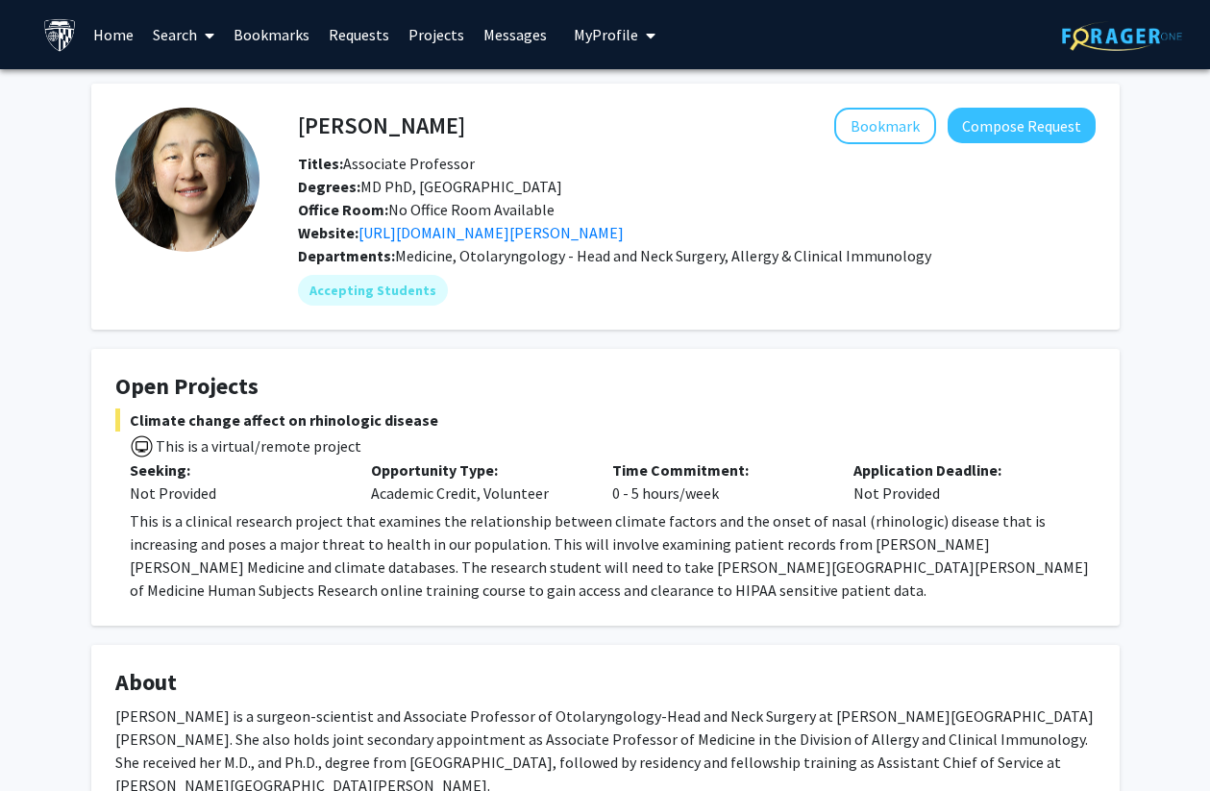
click at [510, 249] on span "Medicine, Otolaryngology - Head and Neck Surgery, Allergy & Clinical Immunology" at bounding box center [663, 255] width 536 height 19
click at [518, 240] on link "https://www.hopkinsmedicine.org/research/labs/jean-kim-lab" at bounding box center [491, 232] width 265 height 19
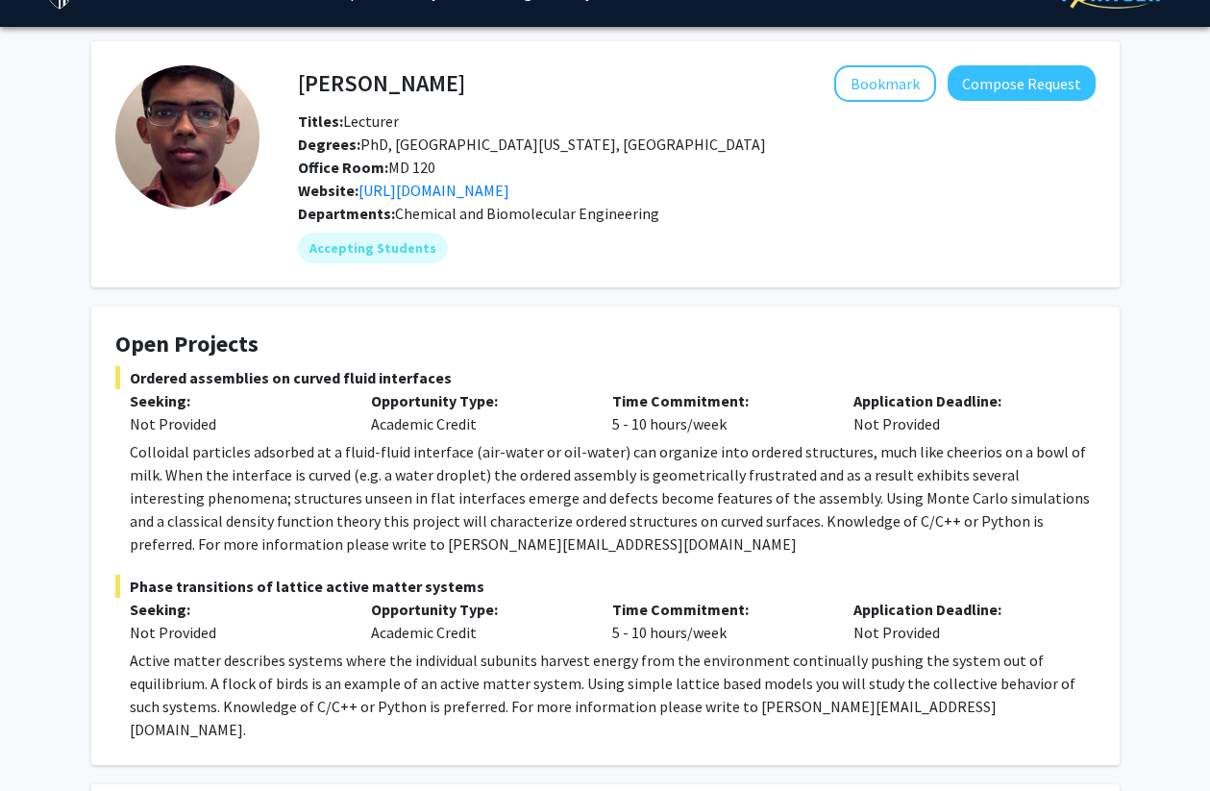
scroll to position [43, 0]
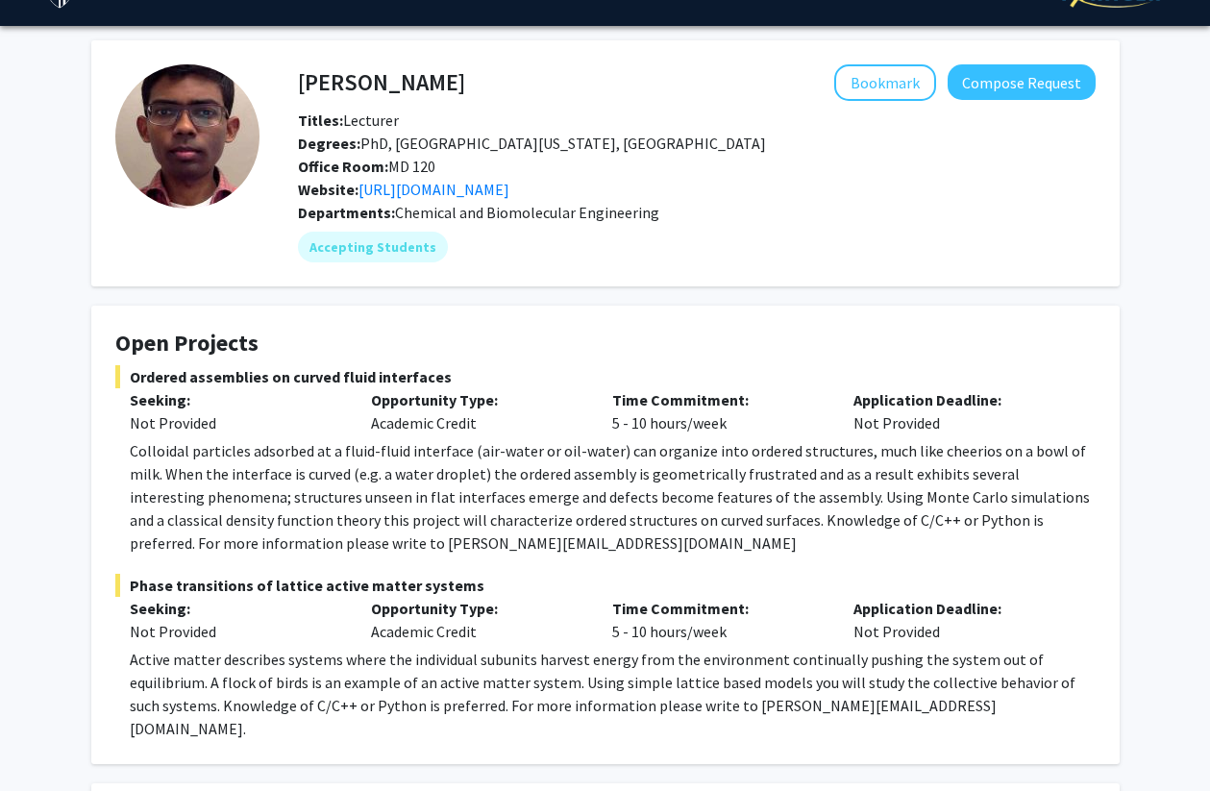
click at [928, 461] on p "Colloidal particles adsorbed at a fluid-fluid interface (air-water or oil-water…" at bounding box center [613, 496] width 966 height 115
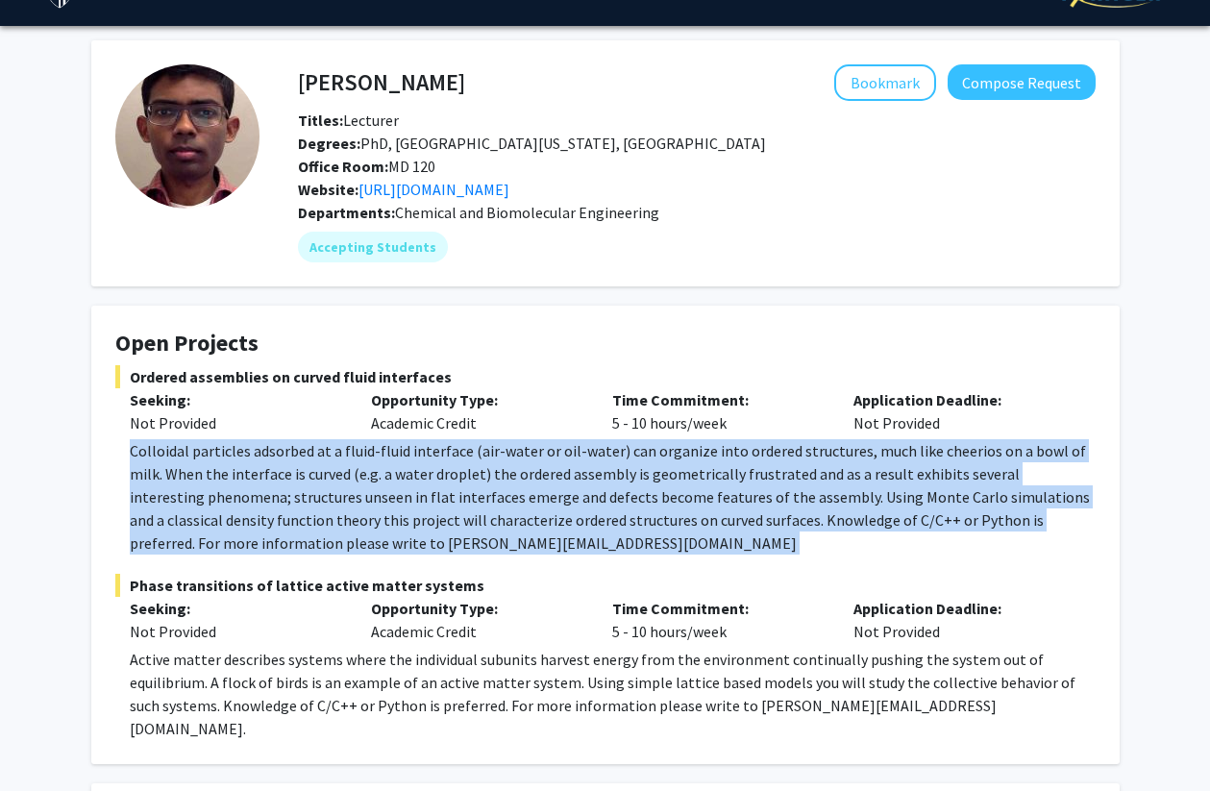
click at [928, 461] on p "Colloidal particles adsorbed at a fluid-fluid interface (air-water or oil-water…" at bounding box center [613, 496] width 966 height 115
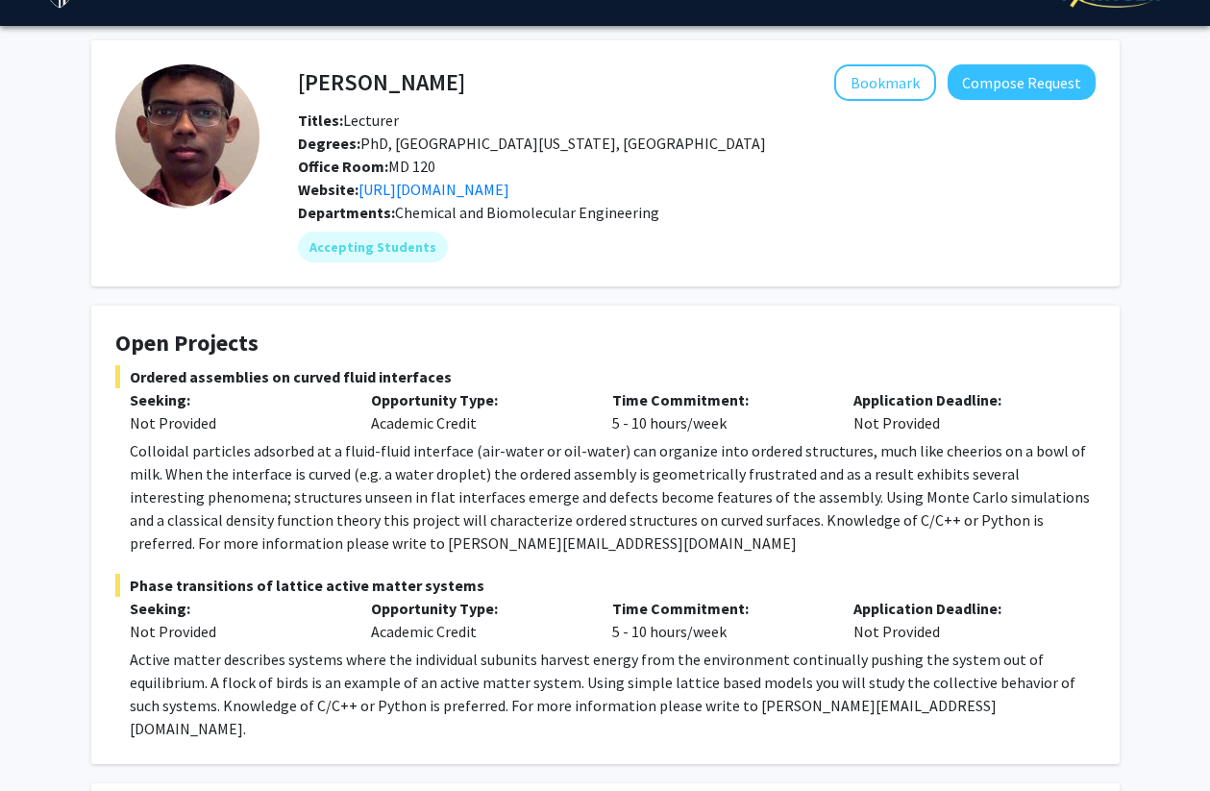
scroll to position [0, 0]
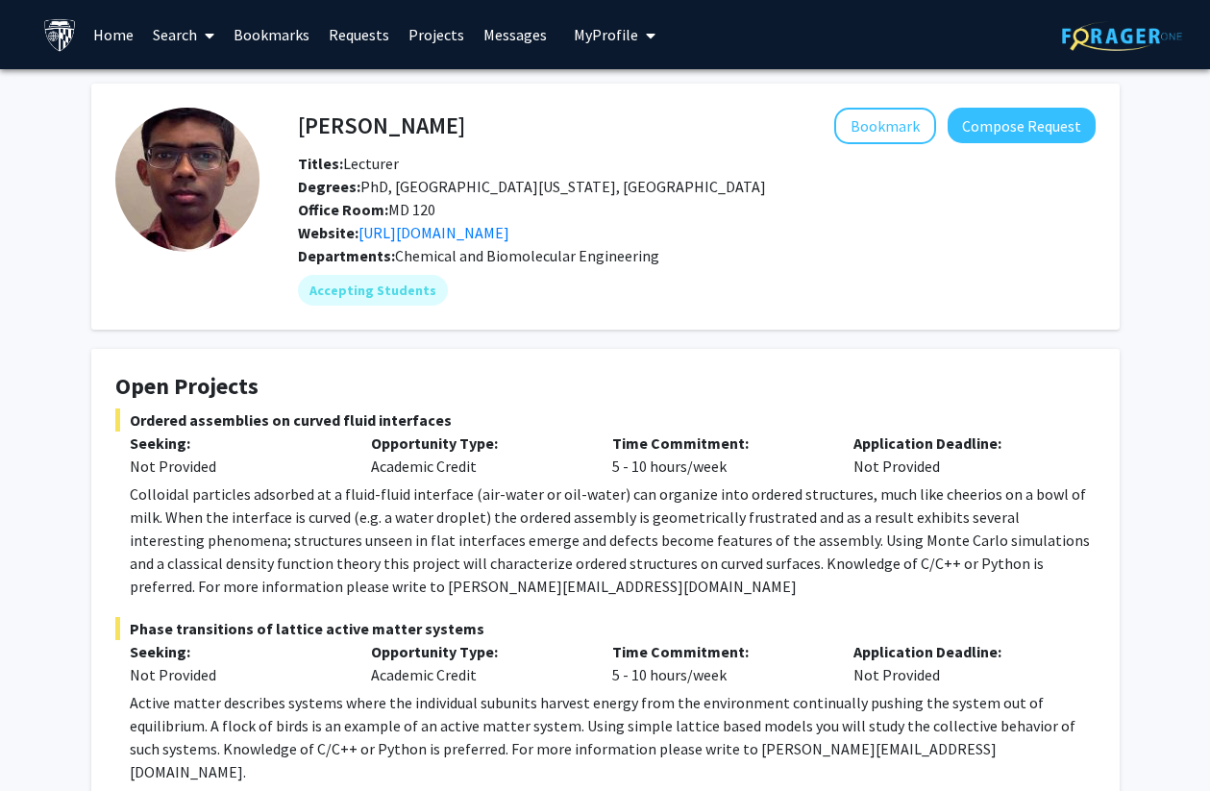
click at [171, 40] on link "Search" at bounding box center [183, 34] width 81 height 67
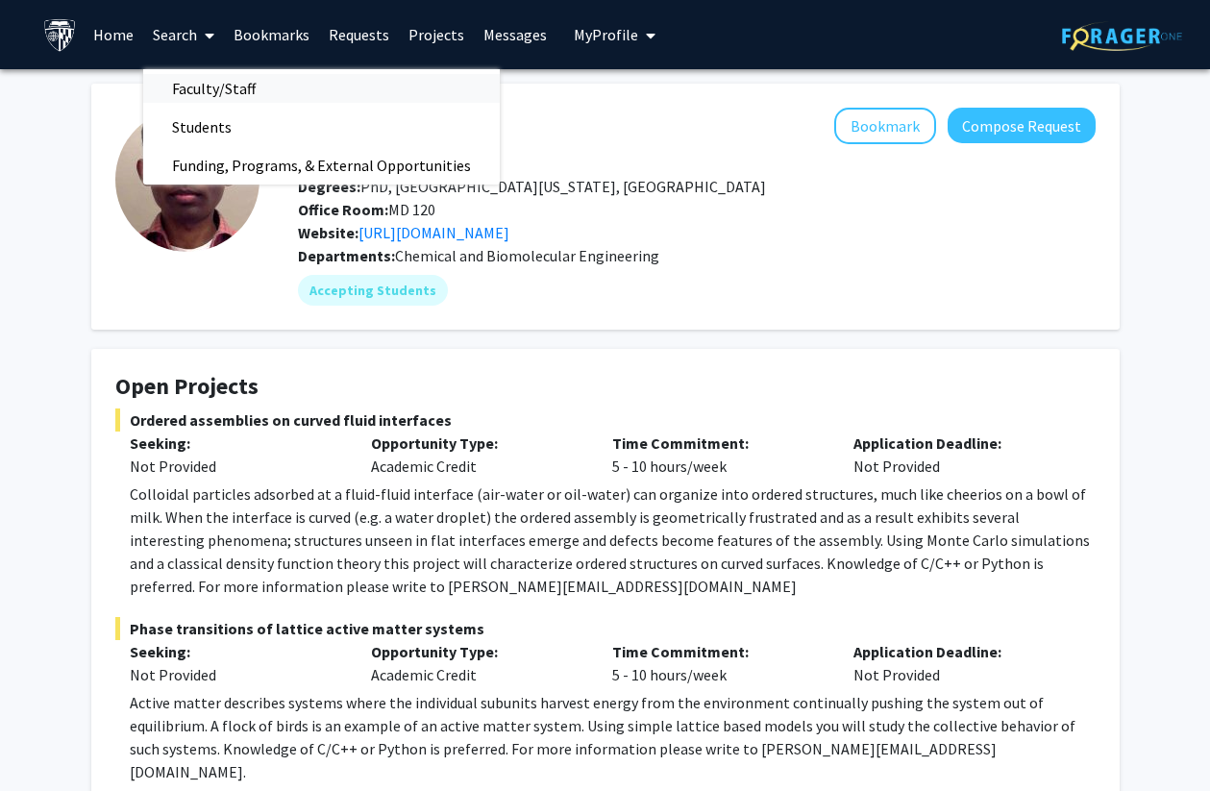
click at [183, 82] on span "Faculty/Staff" at bounding box center [213, 88] width 141 height 38
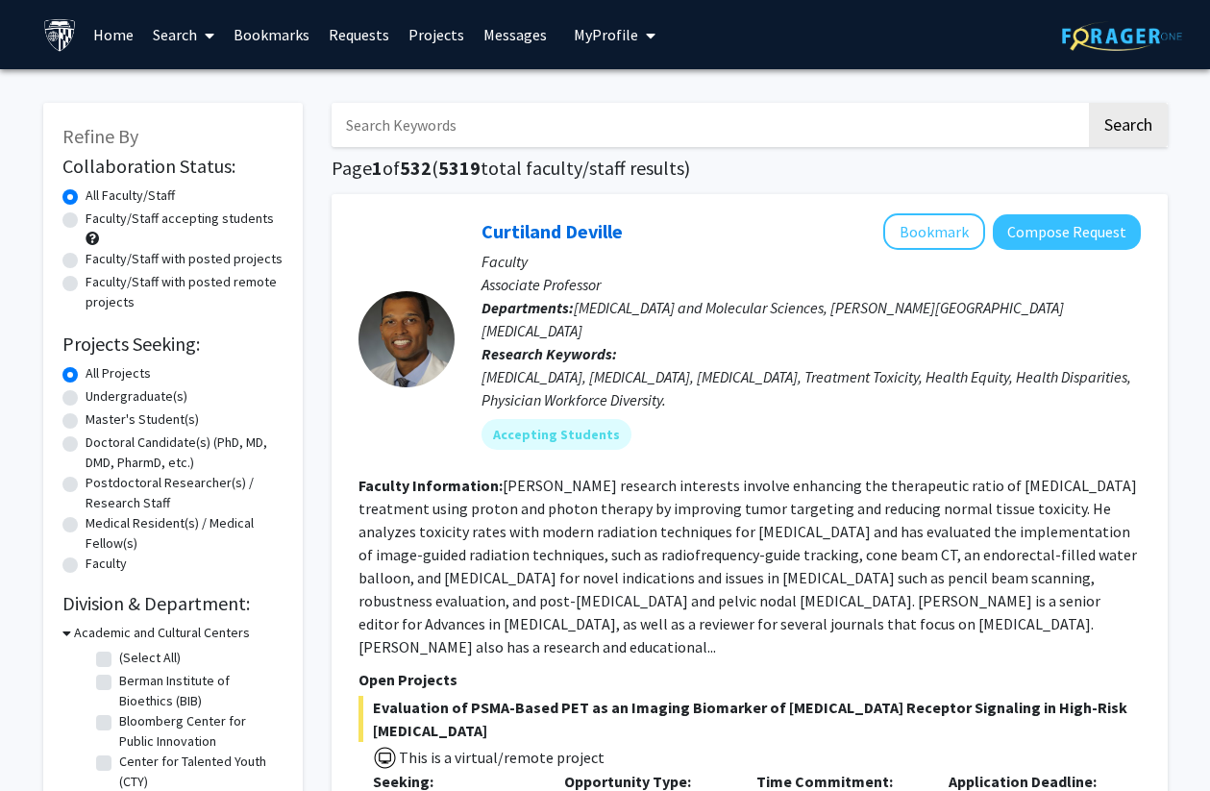
click at [387, 107] on input "Search Keywords" at bounding box center [709, 125] width 755 height 44
type input "organic"
click at [1089, 103] on button "Search" at bounding box center [1128, 125] width 79 height 44
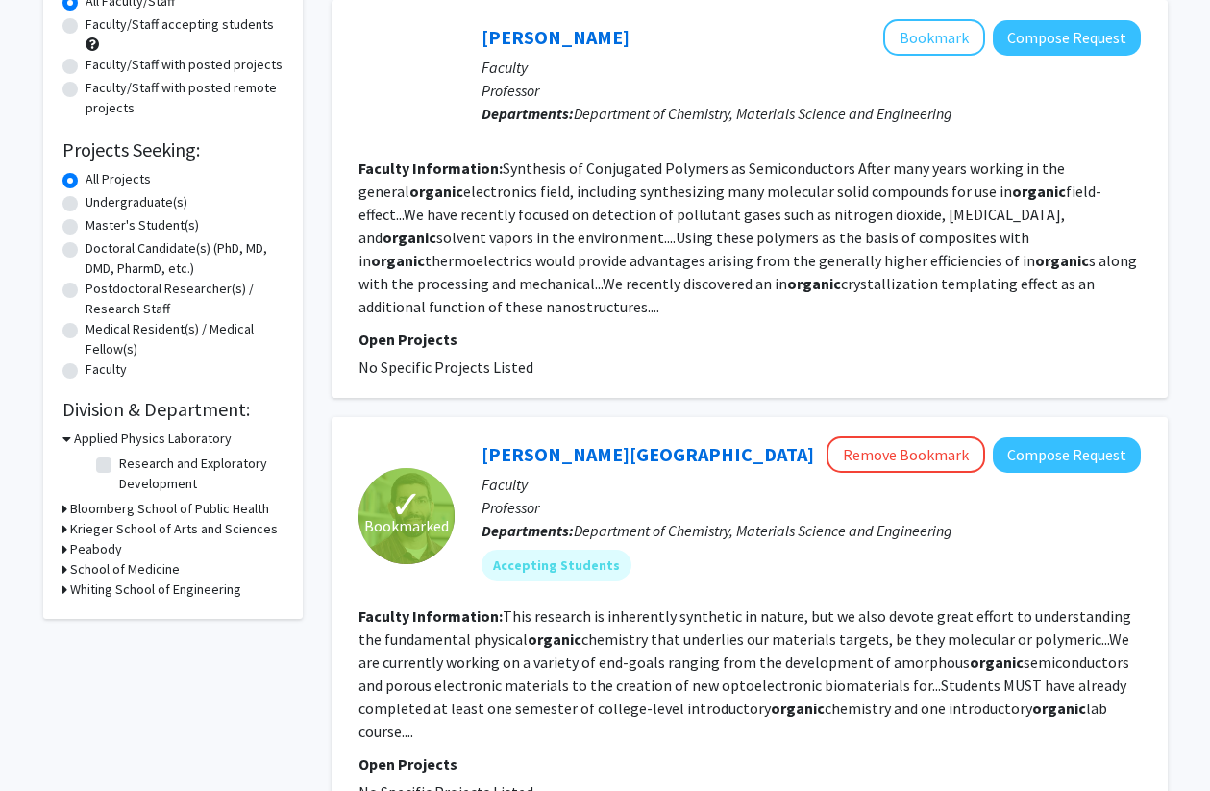
scroll to position [196, 0]
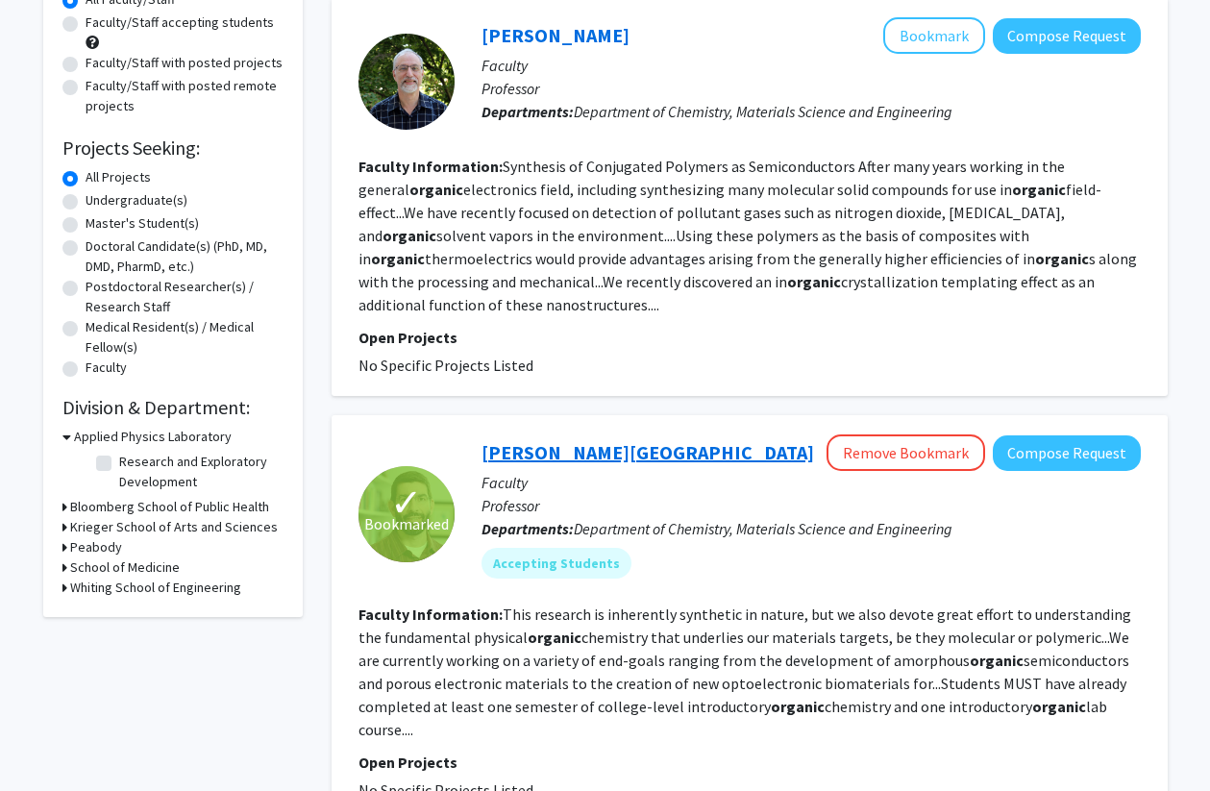
click at [530, 440] on link "[PERSON_NAME][GEOGRAPHIC_DATA]" at bounding box center [648, 452] width 333 height 24
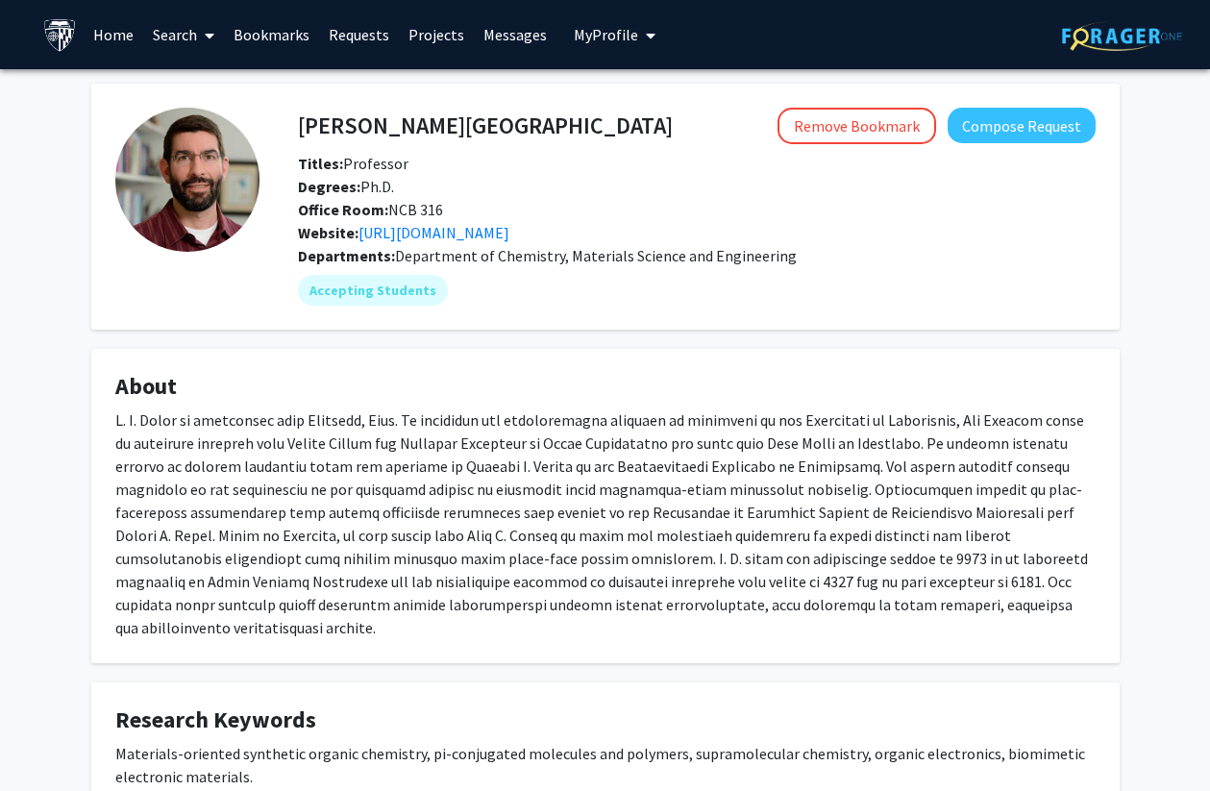
scroll to position [382, 0]
